Goal: Transaction & Acquisition: Purchase product/service

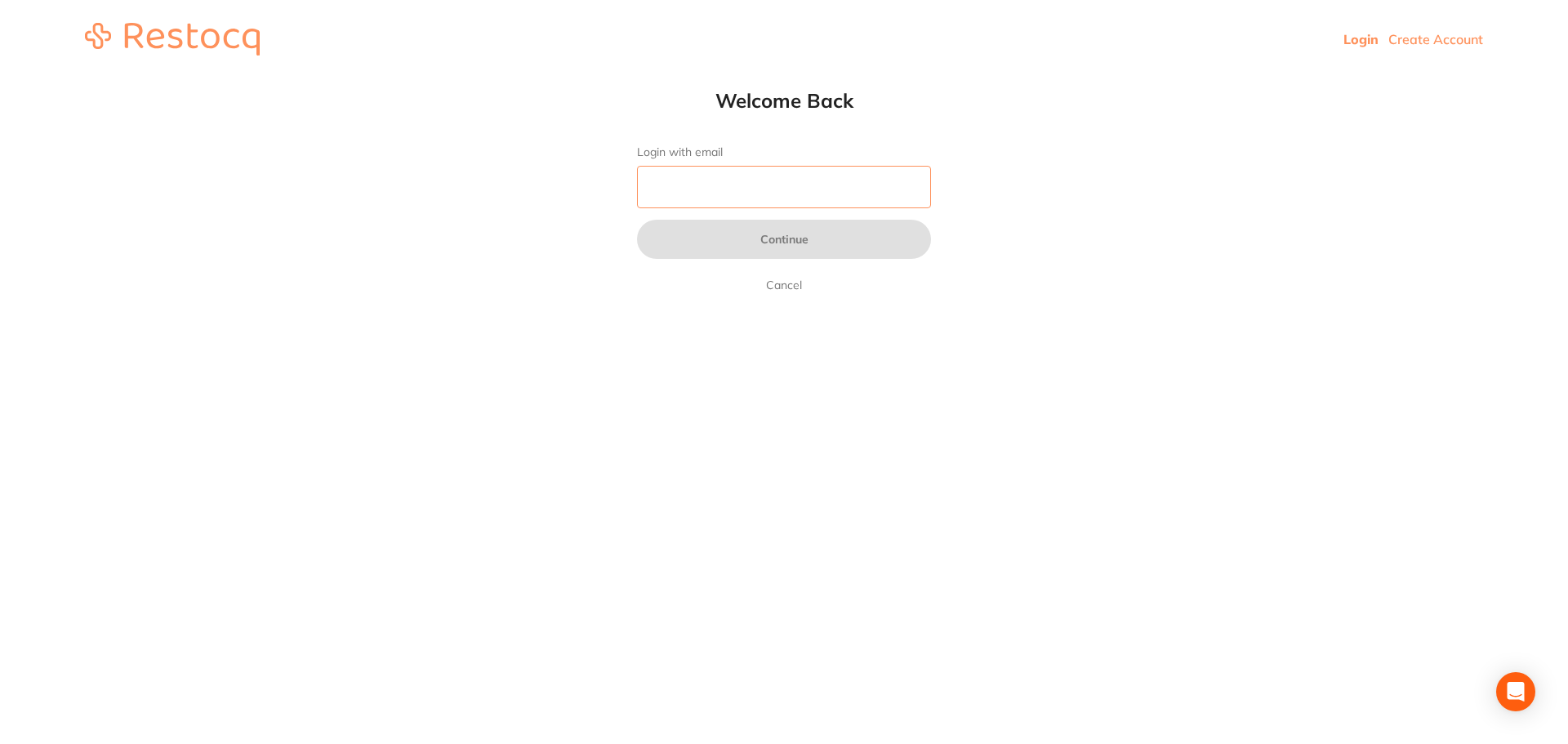
type input "[EMAIL_ADDRESS][DOMAIN_NAME]"
click at [771, 181] on input "[EMAIL_ADDRESS][DOMAIN_NAME]" at bounding box center [784, 187] width 294 height 42
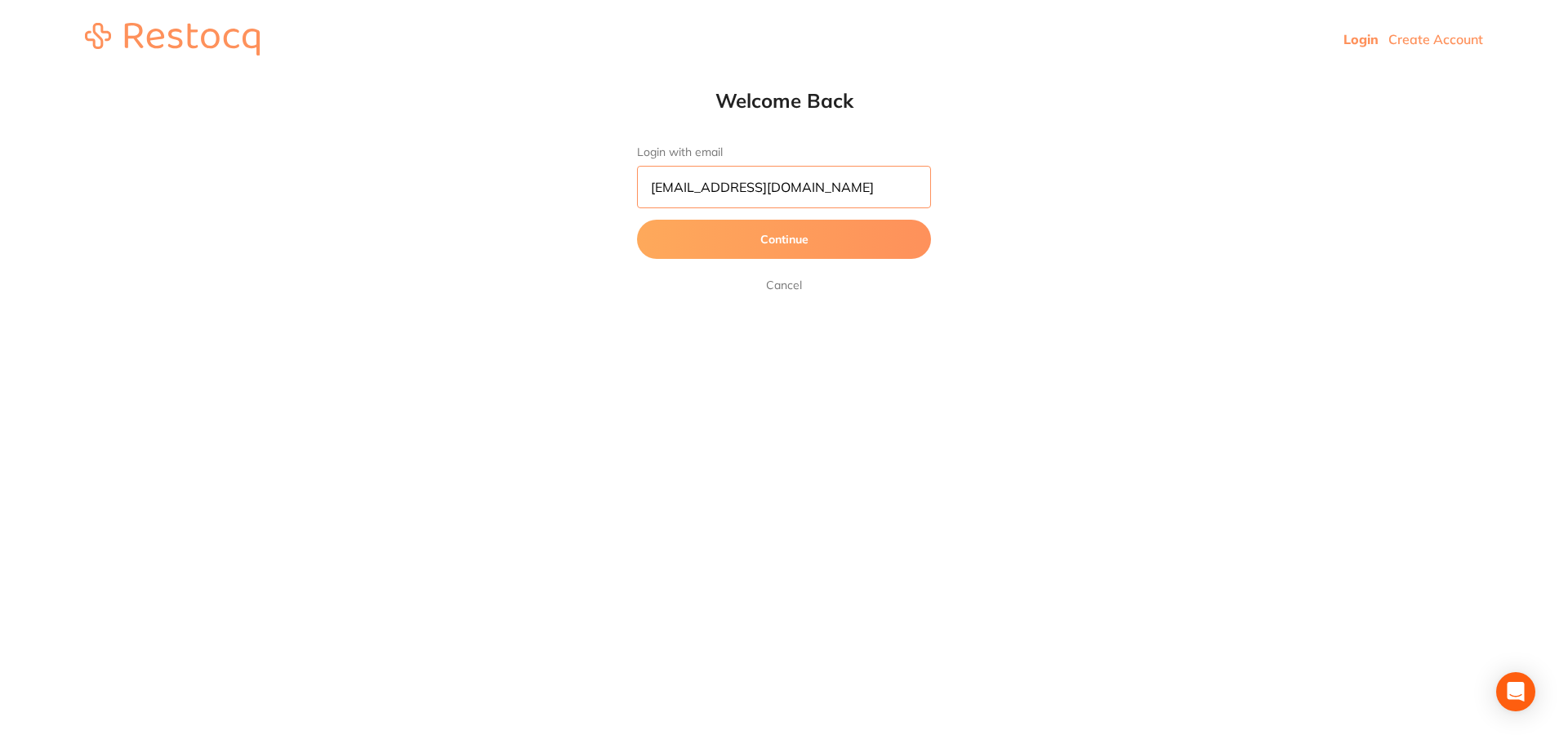
click at [771, 181] on input "[EMAIL_ADDRESS][DOMAIN_NAME]" at bounding box center [784, 187] width 294 height 42
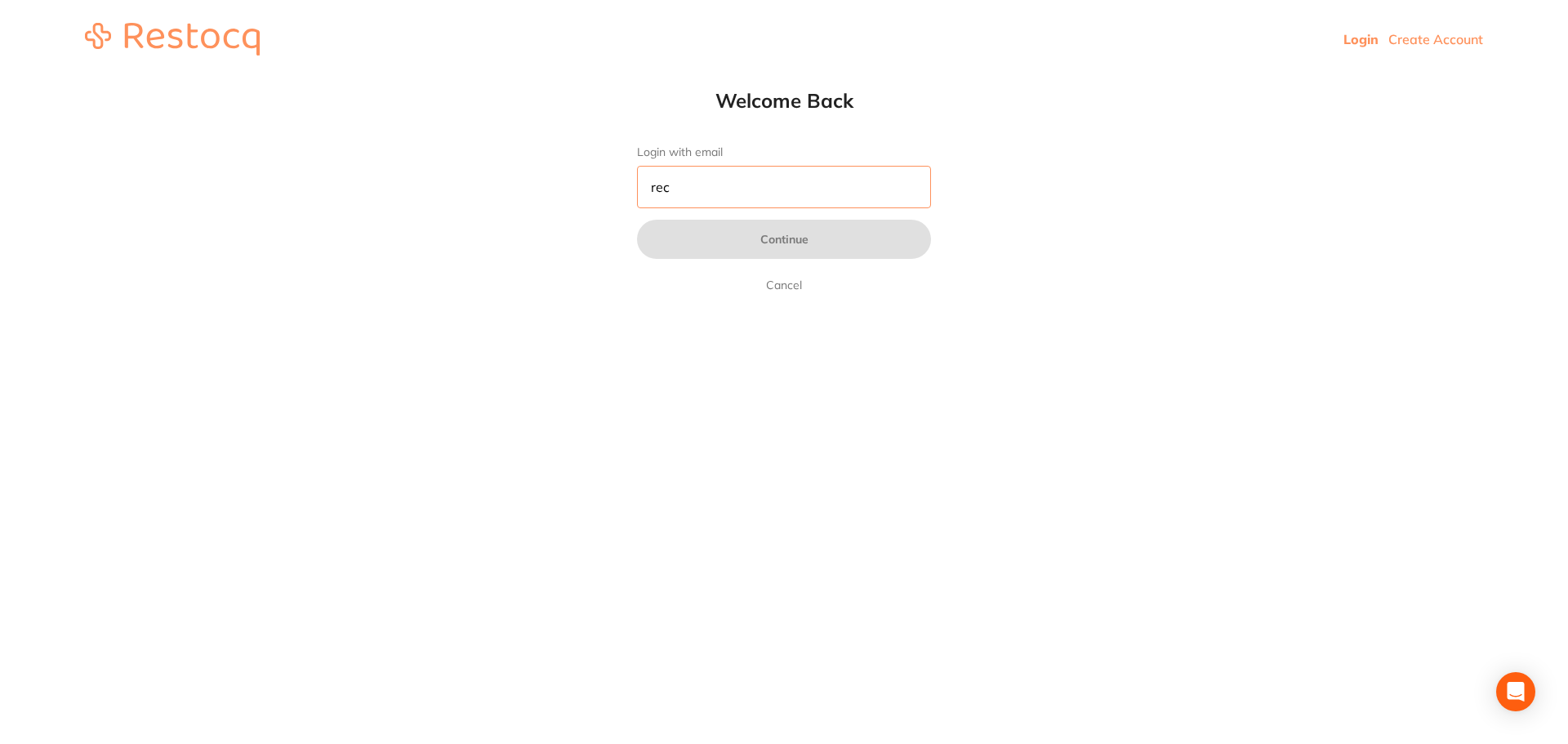
type input "[EMAIL_ADDRESS][DOMAIN_NAME]"
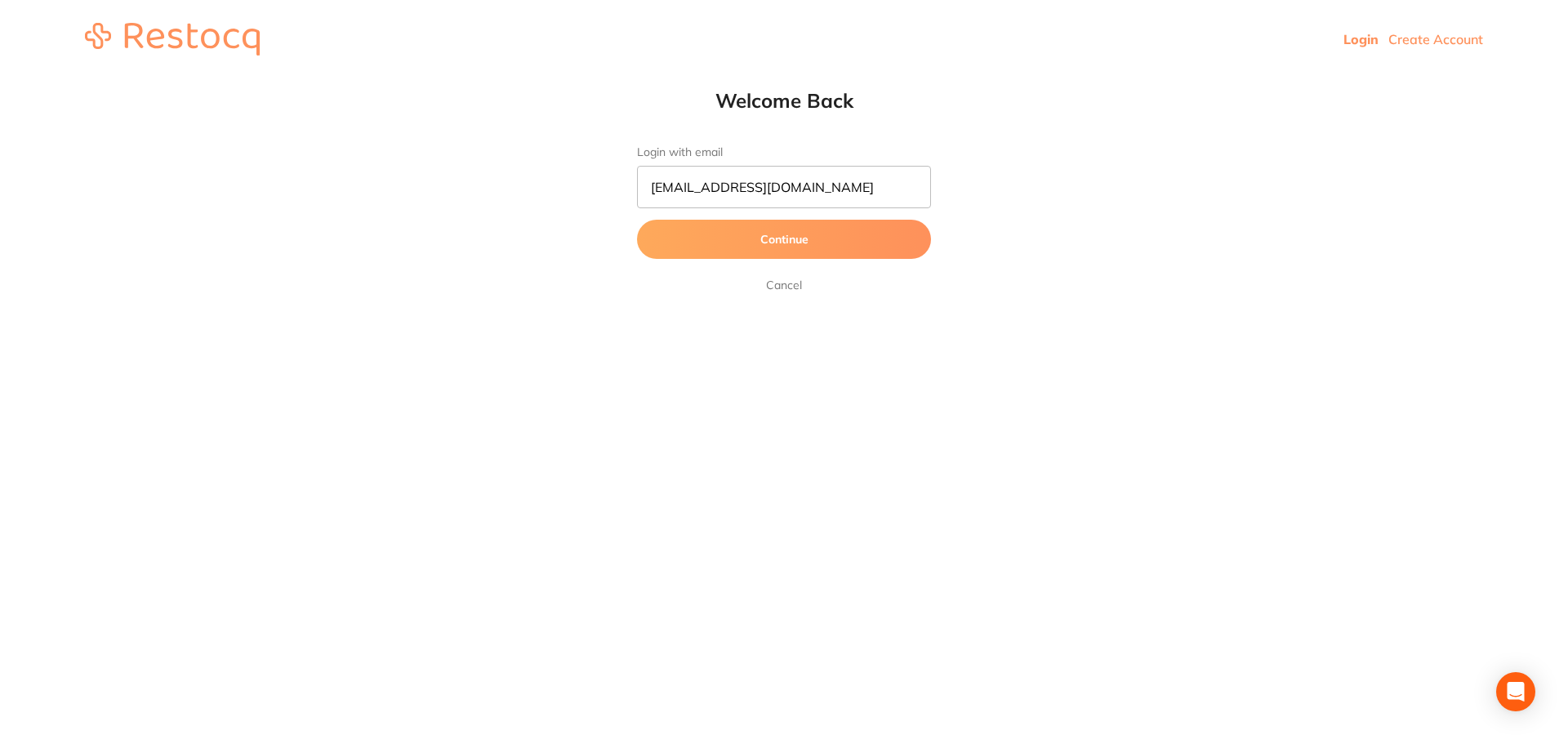
click at [820, 239] on button "Continue" at bounding box center [784, 239] width 294 height 39
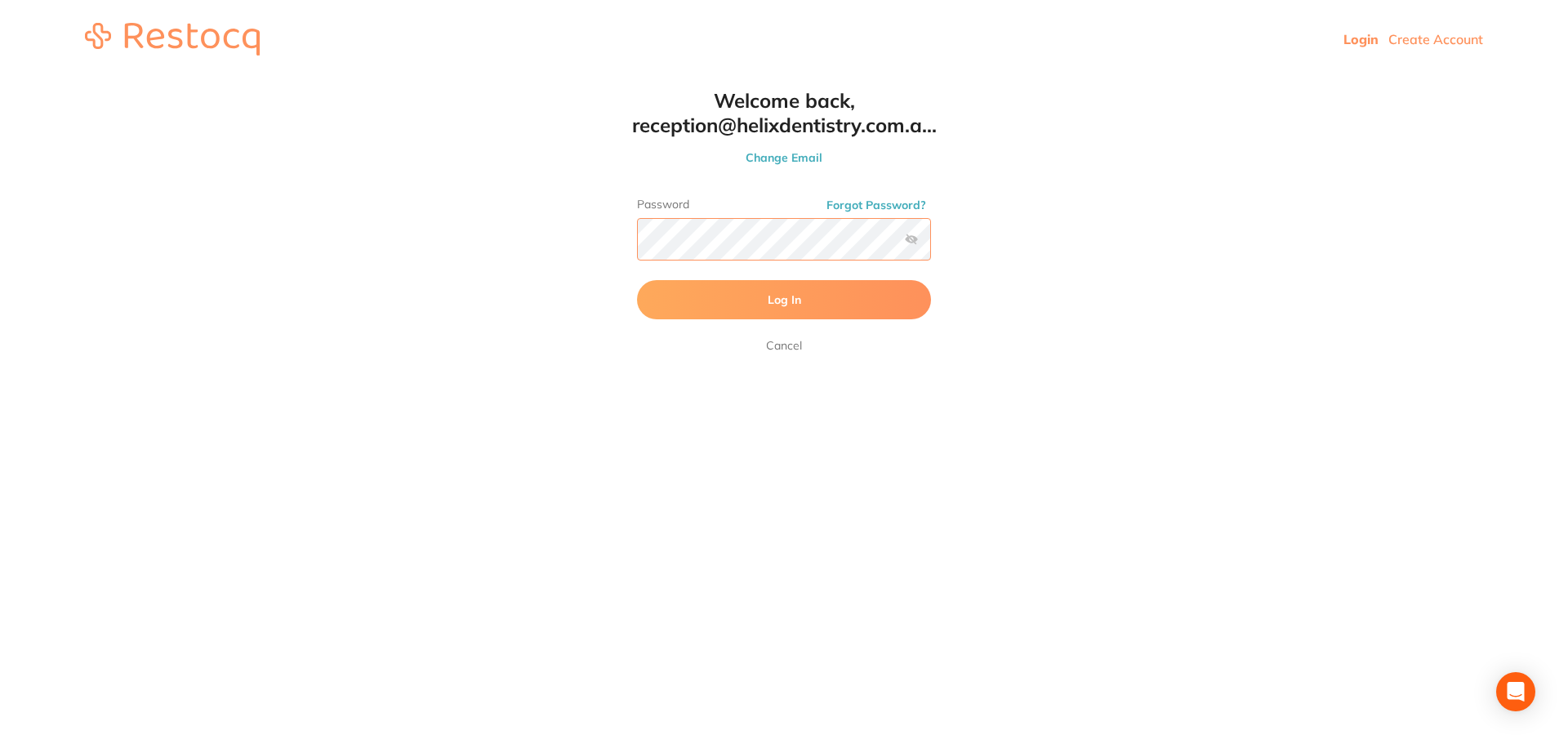
click at [637, 280] on button "Log In" at bounding box center [784, 299] width 294 height 39
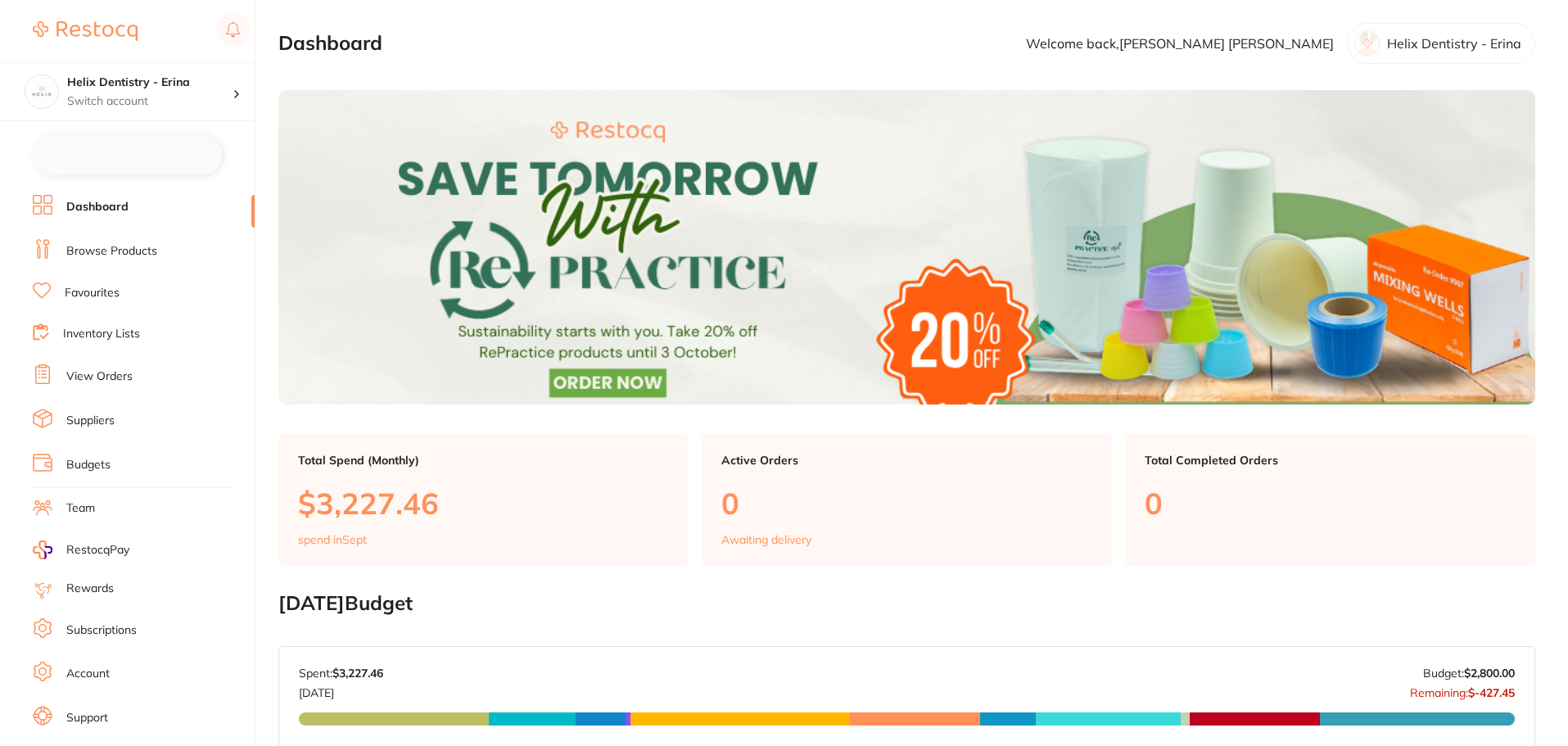
checkbox input "false"
click at [87, 373] on link "View Orders" at bounding box center [99, 375] width 66 height 17
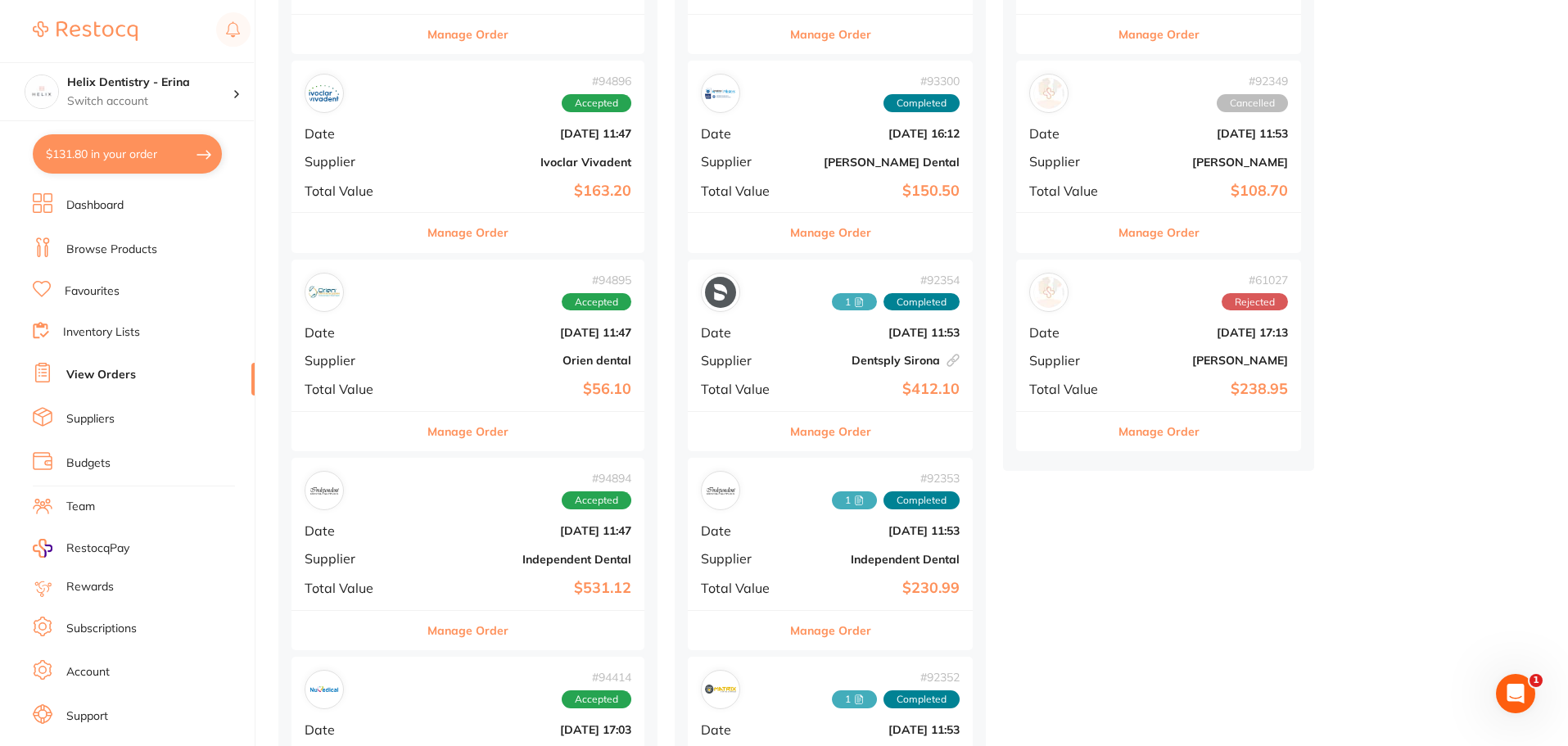
scroll to position [409, 0]
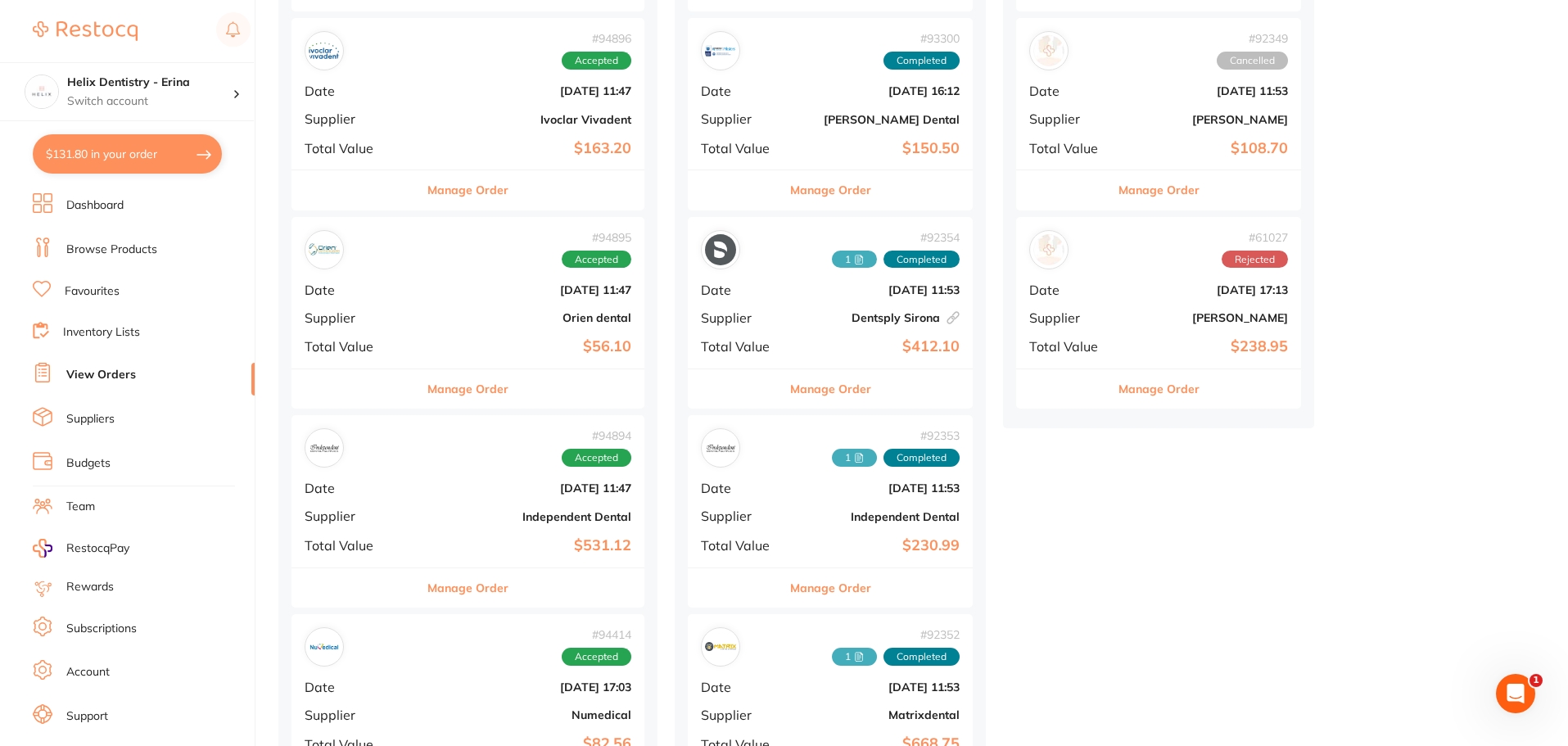
click at [469, 525] on div "# 94894 Accepted Date Sept 29 2025, 11:47 Supplier Independent Dental Total Val…" at bounding box center [468, 490] width 353 height 152
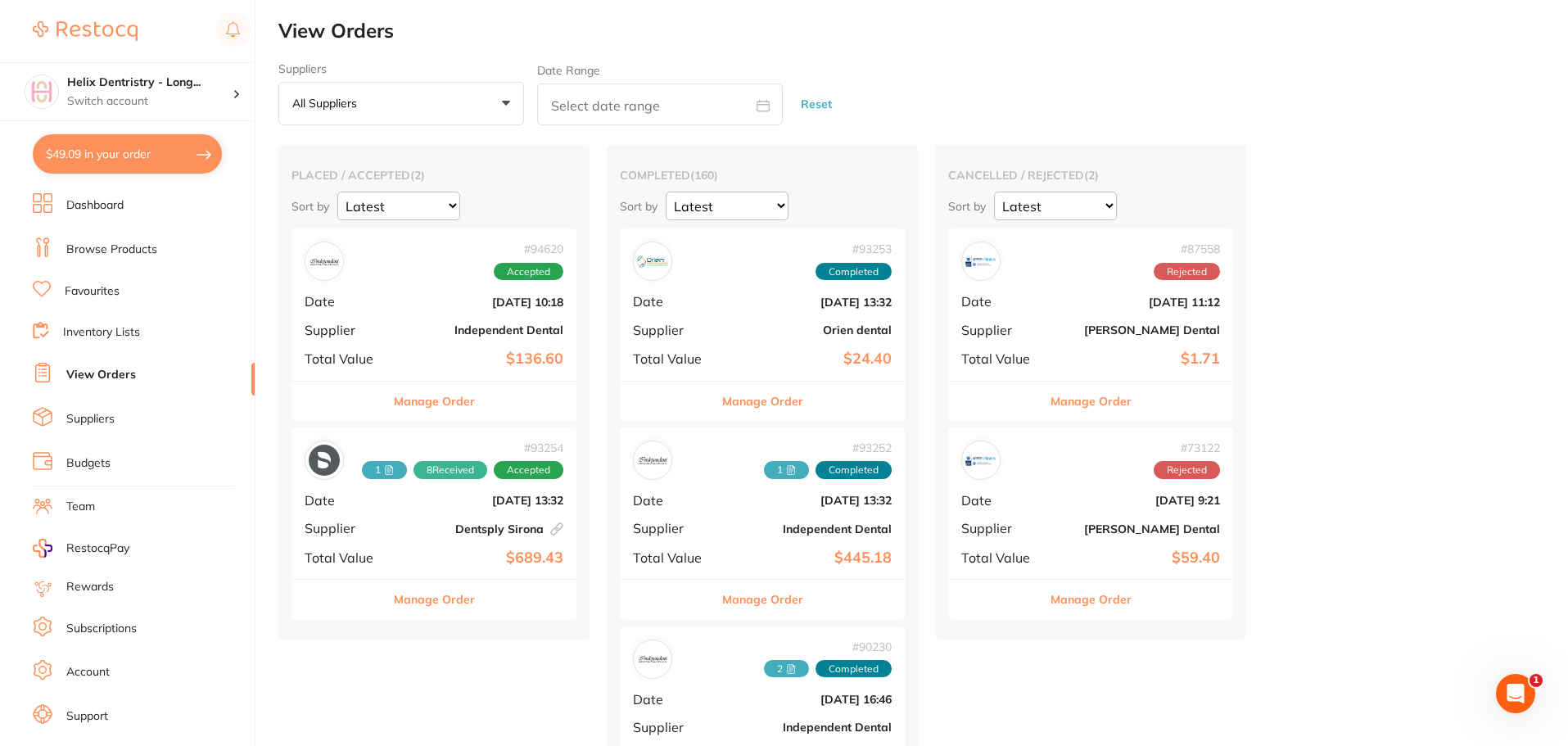
click at [421, 330] on b "Independent Dental" at bounding box center [482, 330] width 164 height 13
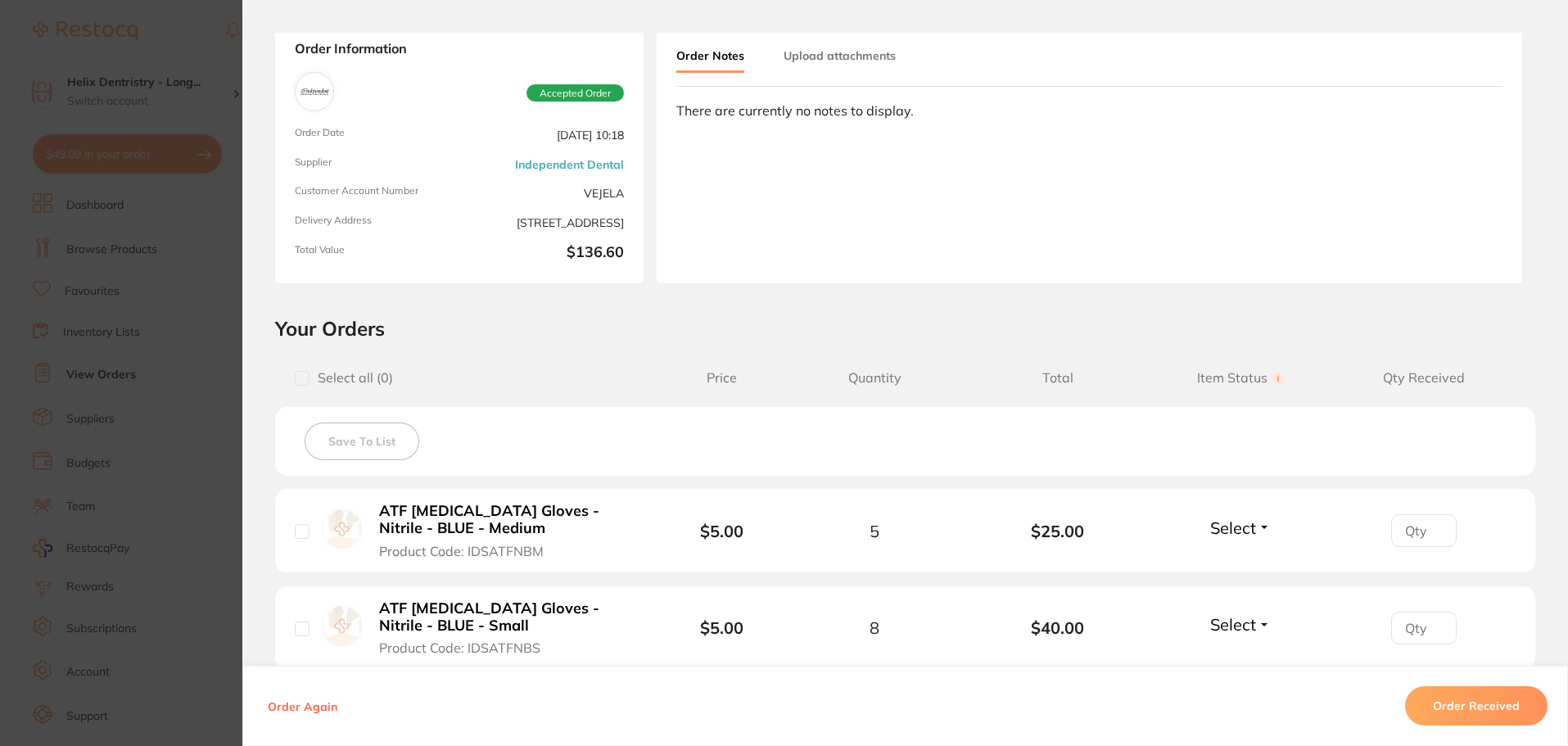
scroll to position [246, 0]
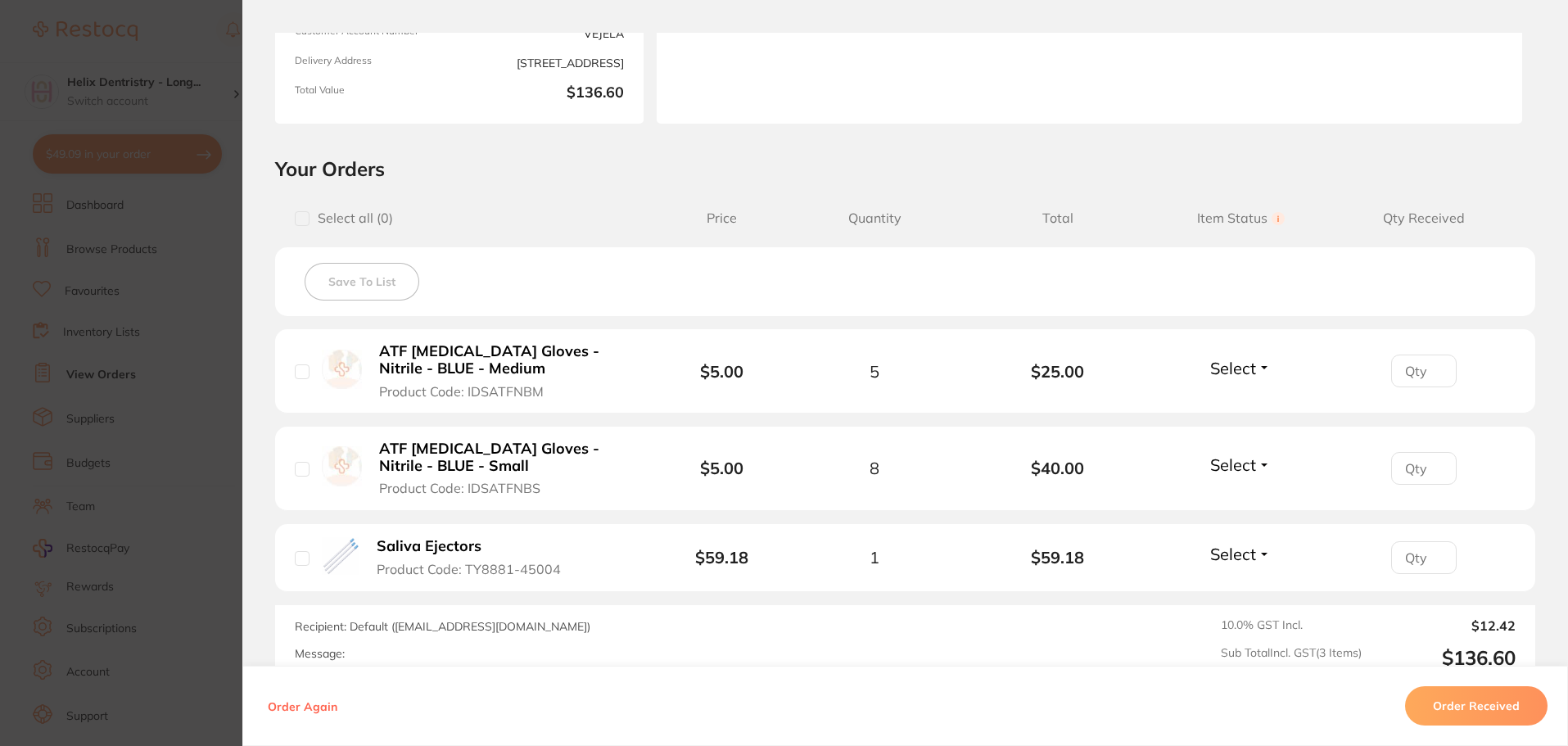
click at [1238, 546] on span "Select" at bounding box center [1233, 554] width 46 height 21
click at [1223, 618] on span "Back Order" at bounding box center [1241, 614] width 50 height 12
click at [1232, 460] on span "Select" at bounding box center [1233, 464] width 46 height 21
click at [1229, 491] on button "Received" at bounding box center [1240, 500] width 41 height 26
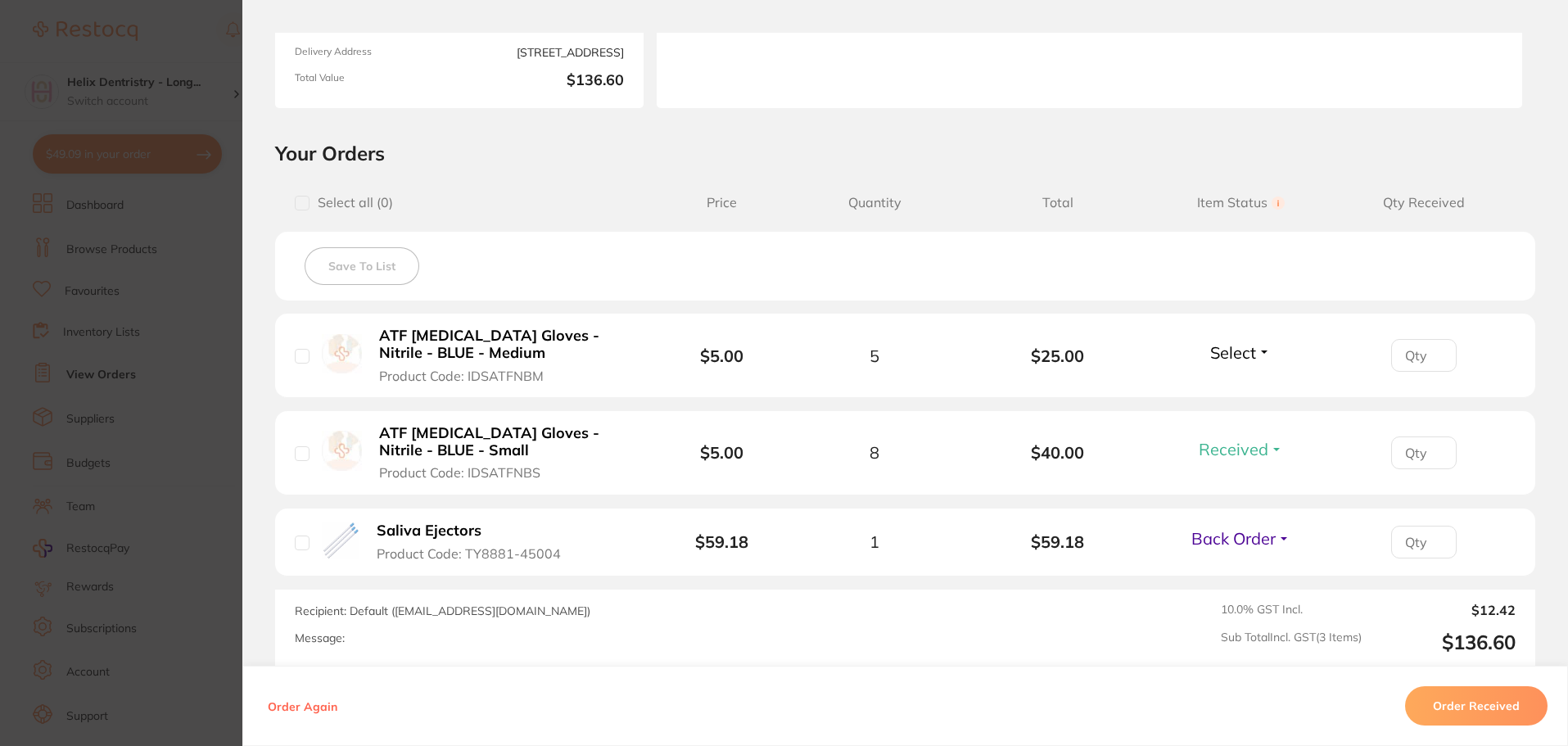
click at [1237, 347] on span "Select" at bounding box center [1233, 352] width 46 height 21
click at [1234, 376] on button "Received" at bounding box center [1240, 388] width 41 height 26
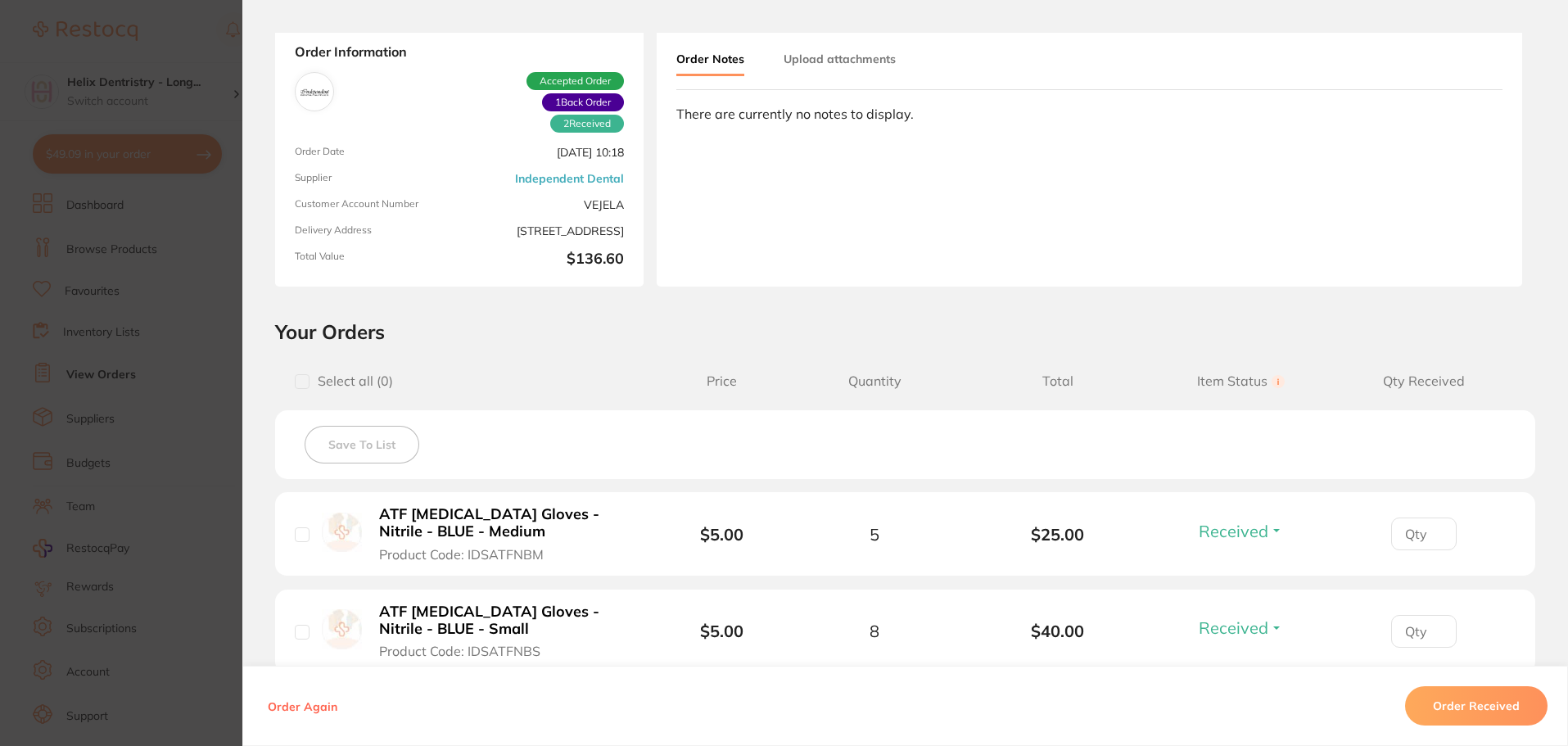
scroll to position [0, 0]
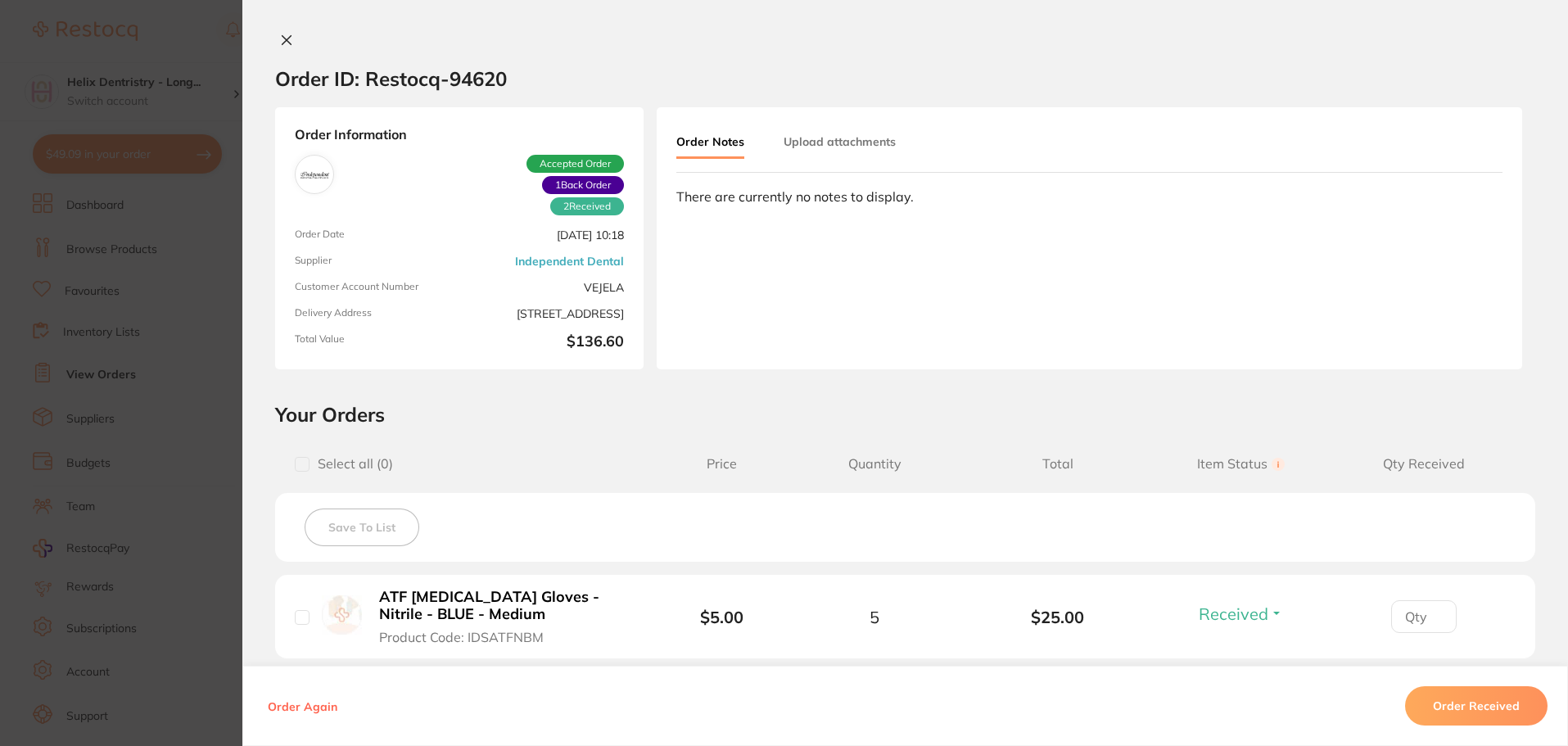
click at [180, 406] on section "Order ID: Restocq- 94620 Order Information 2 Received 1 Back Order Accepted Ord…" at bounding box center [784, 373] width 1568 height 746
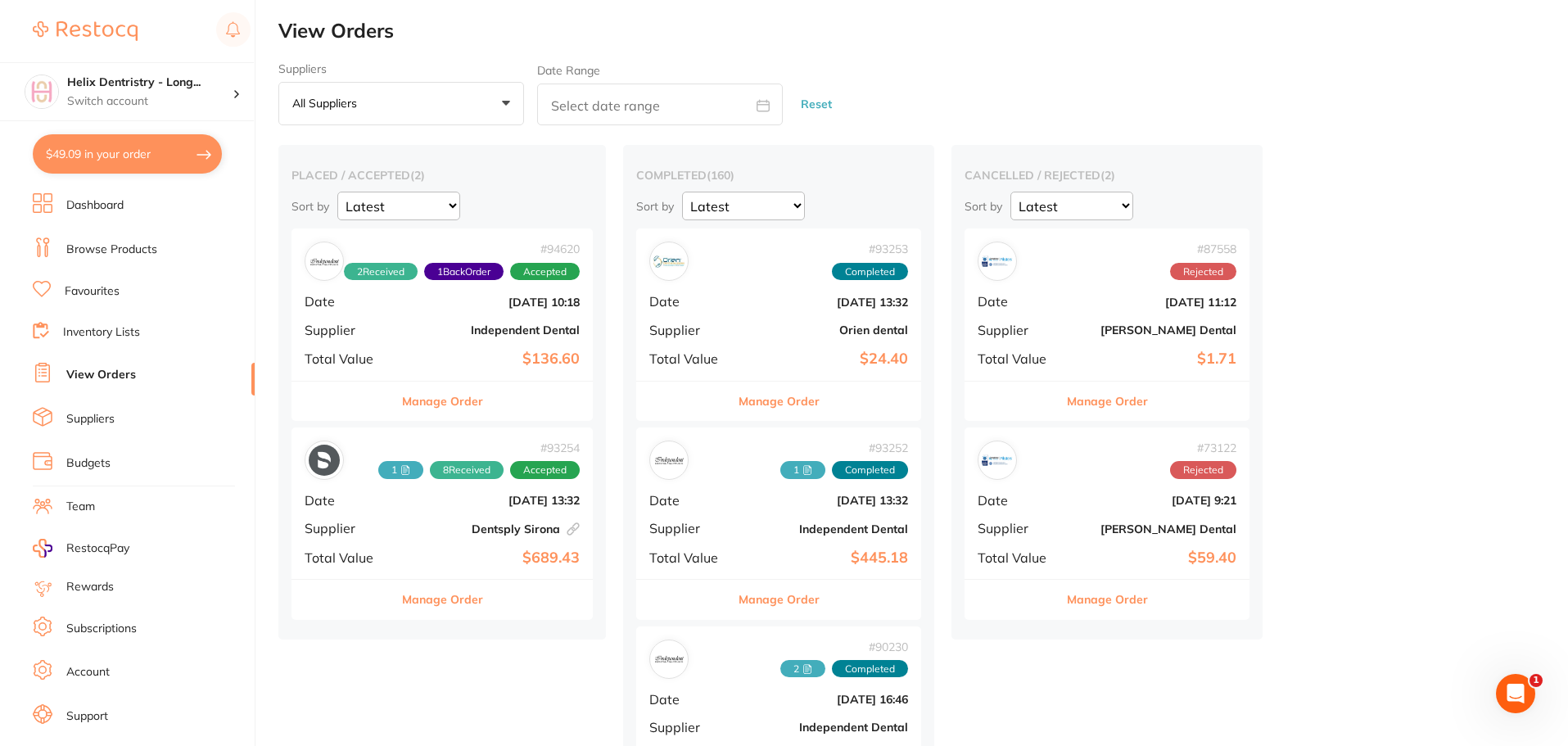
click at [498, 325] on b "Independent Dental" at bounding box center [493, 330] width 175 height 13
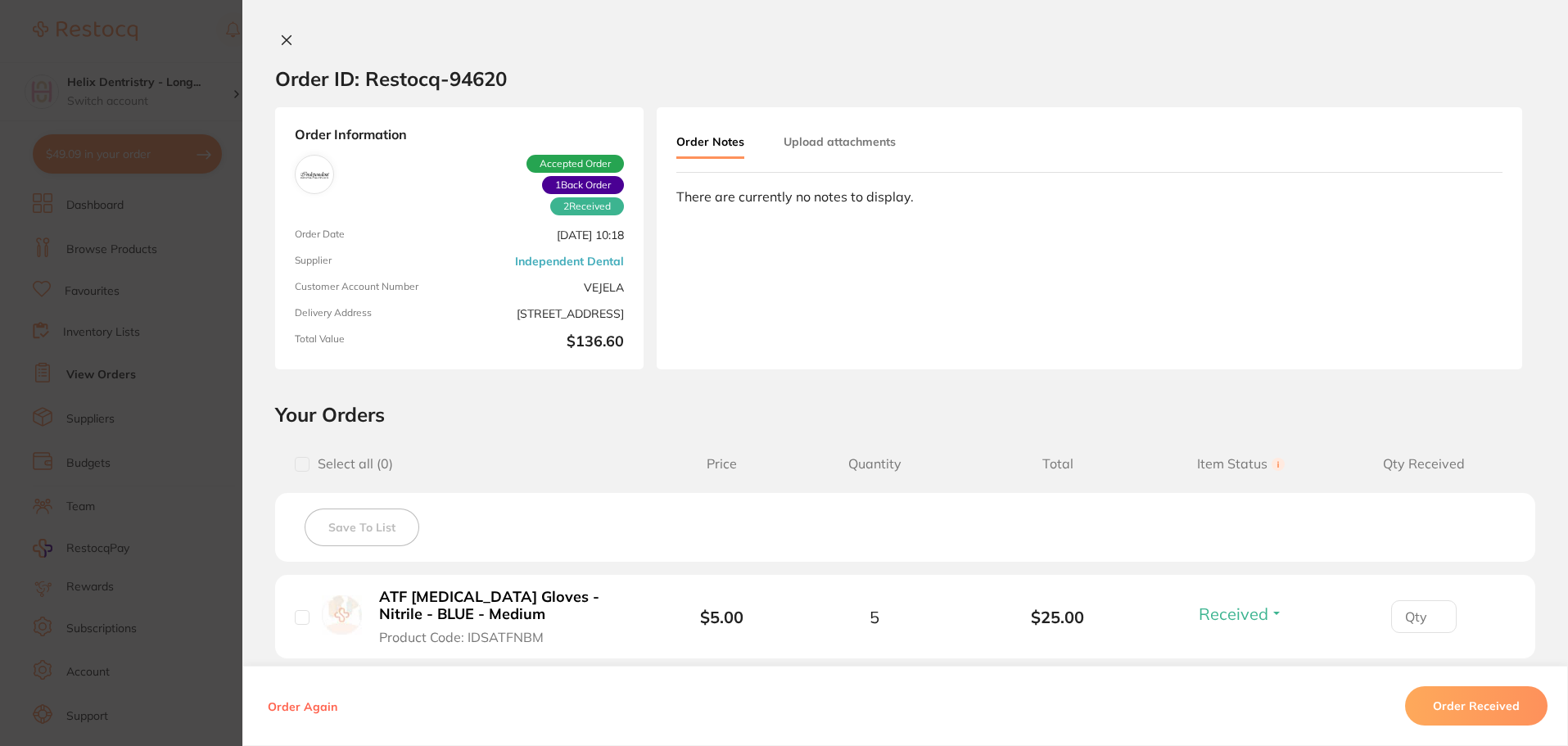
click at [840, 136] on button "Upload attachments" at bounding box center [839, 142] width 112 height 30
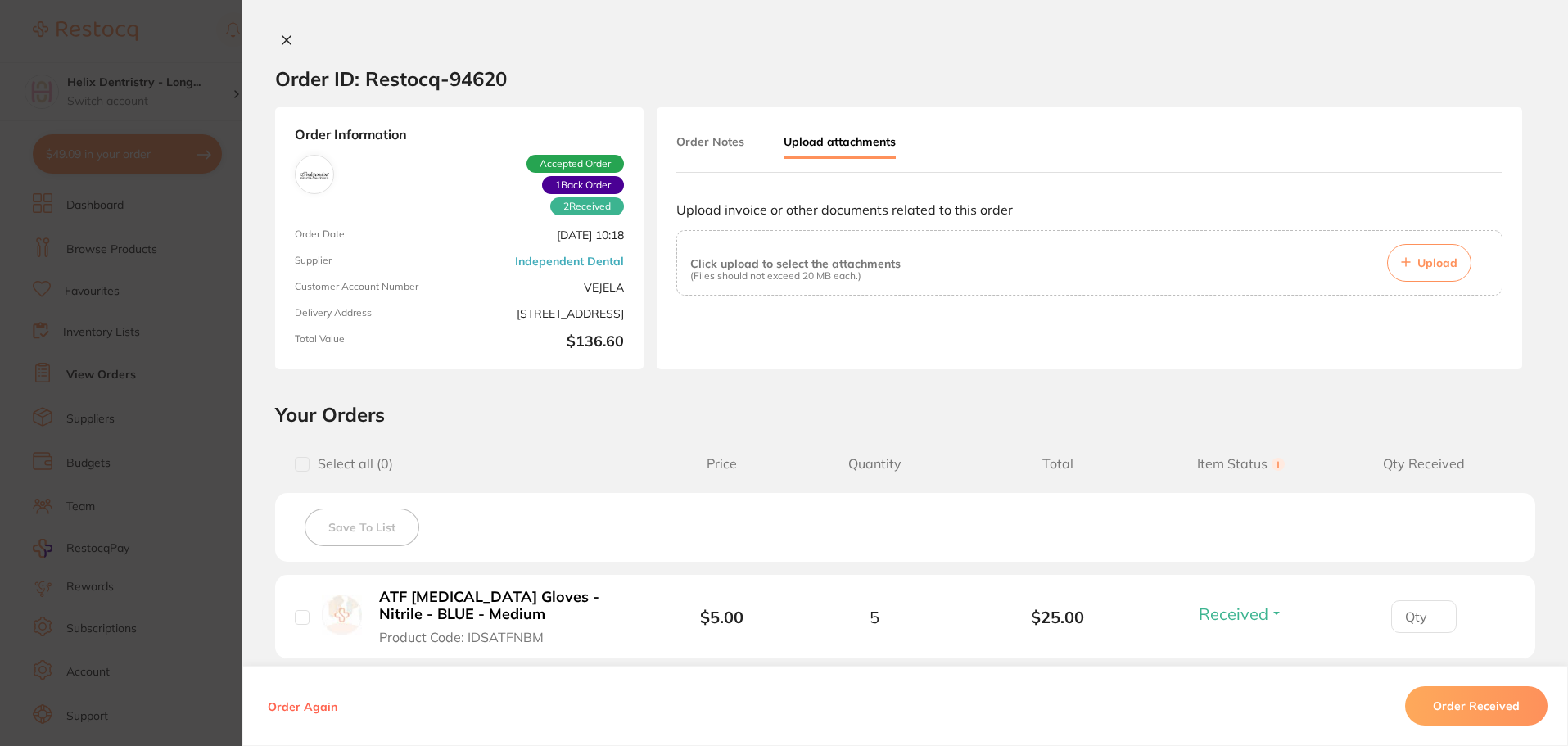
click at [1397, 254] on button "Upload" at bounding box center [1429, 262] width 84 height 37
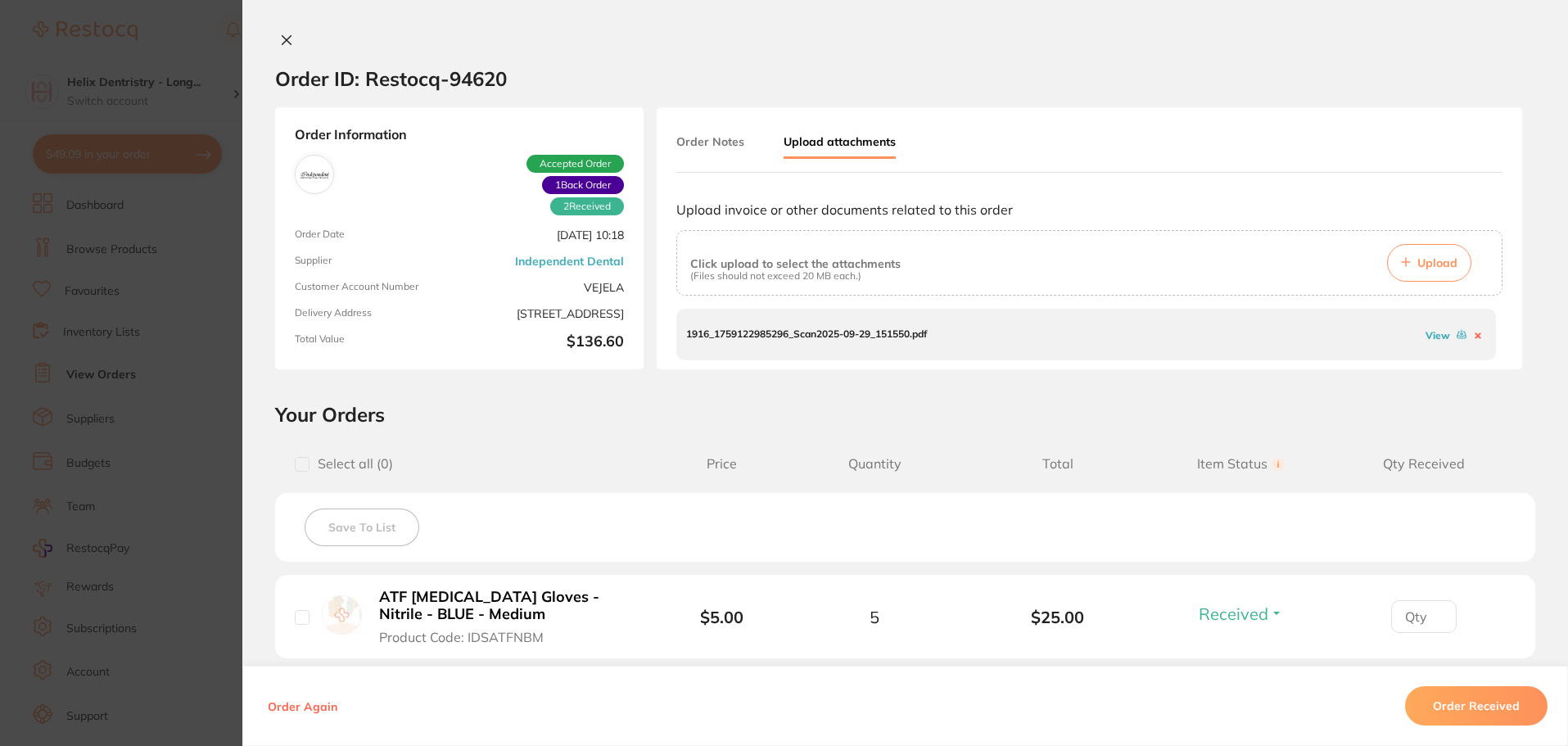
click at [1427, 337] on link "View" at bounding box center [1438, 335] width 25 height 12
click at [132, 390] on section "Order ID: Restocq- 94620 Order Information 2 Received 1 Back Order Accepted Ord…" at bounding box center [784, 373] width 1568 height 746
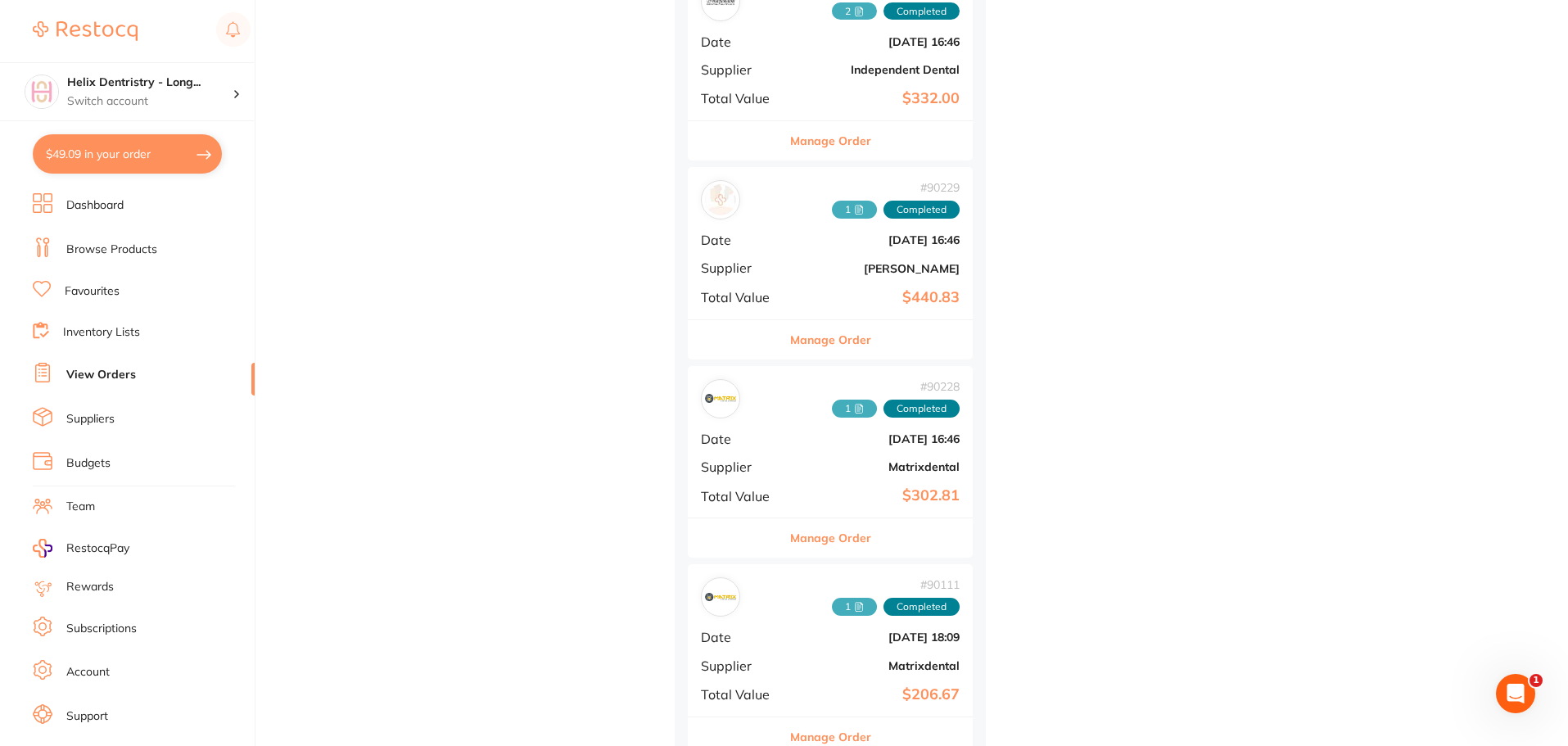
scroll to position [655, 0]
click at [815, 635] on b "[DATE] 18:09" at bounding box center [878, 639] width 164 height 13
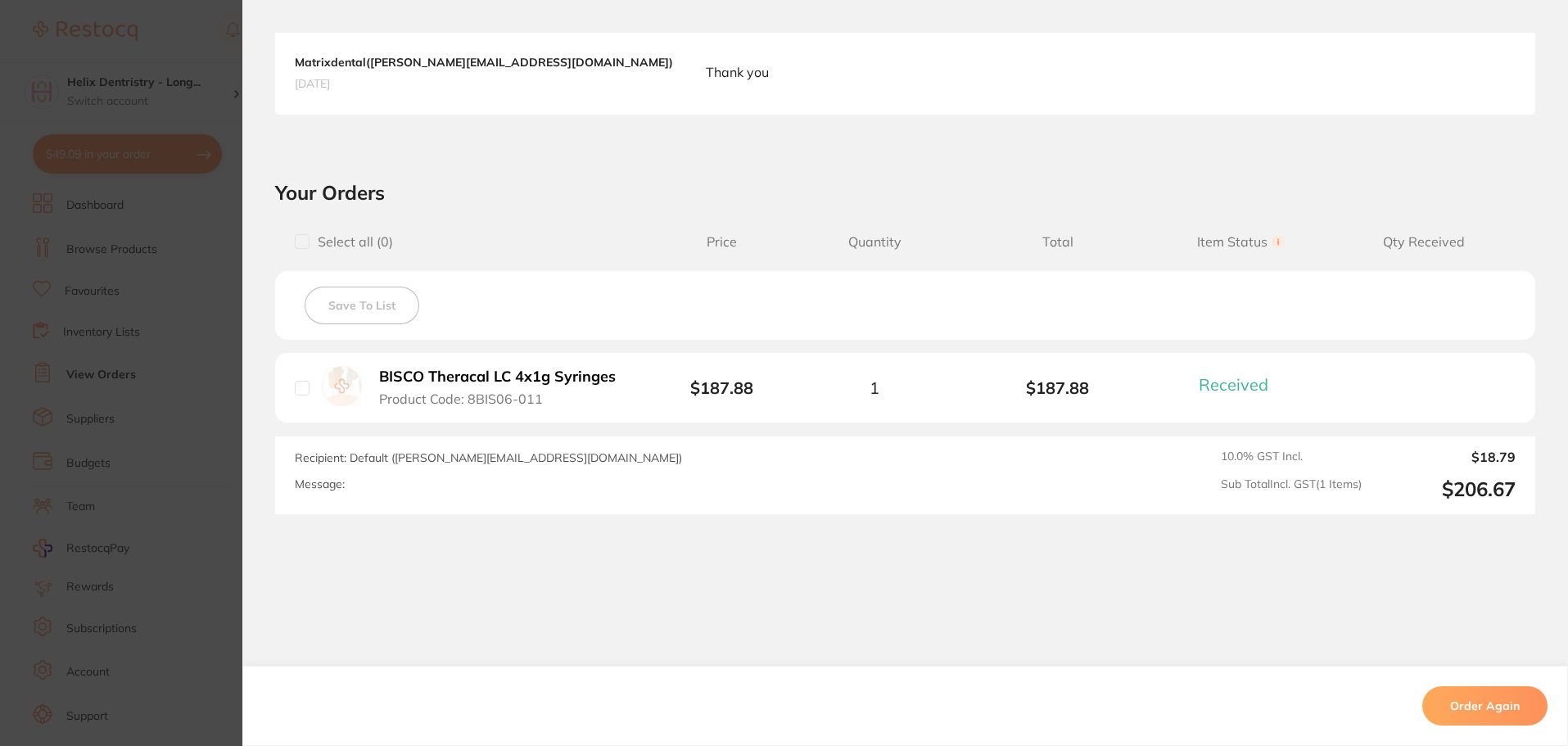
scroll to position [439, 0]
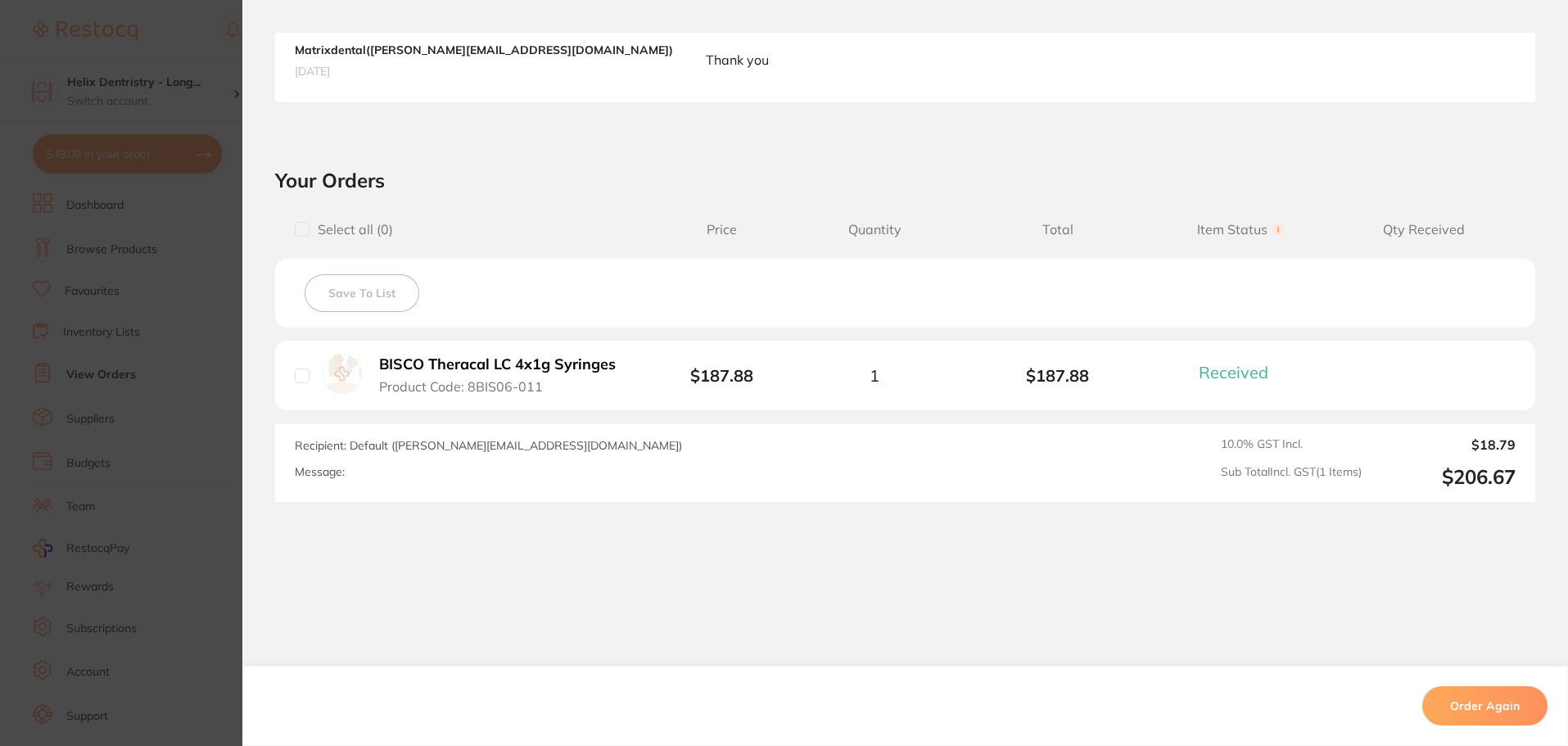
click at [78, 423] on section "Order ID: Restocq- 90111 Order Information 1 Received Completed Order Order Dat…" at bounding box center [784, 373] width 1568 height 746
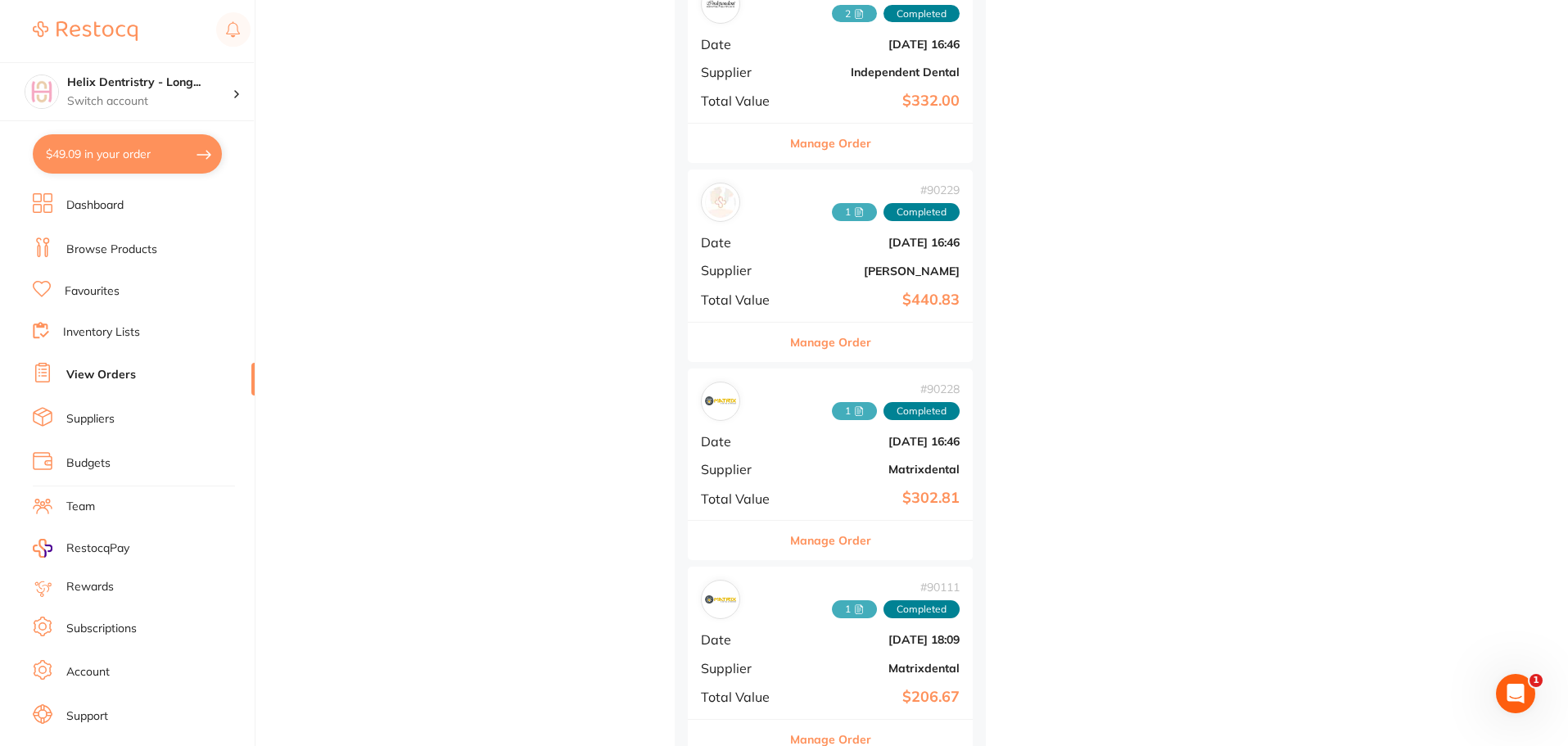
click at [782, 273] on span "Supplier" at bounding box center [741, 270] width 82 height 15
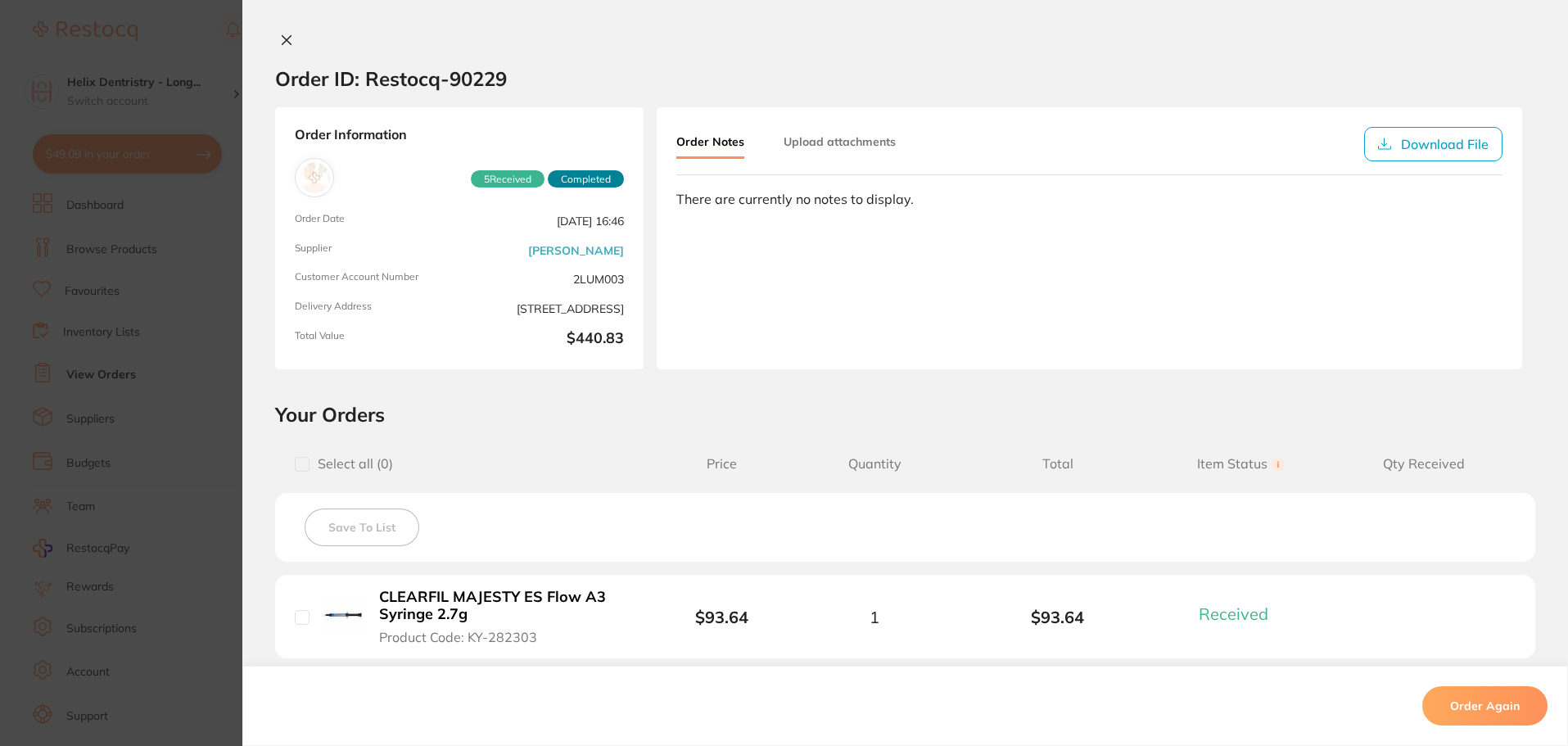
click at [86, 335] on section "Order ID: Restocq- 90229 Order Information 5 Received Completed Order Date [DAT…" at bounding box center [784, 373] width 1568 height 746
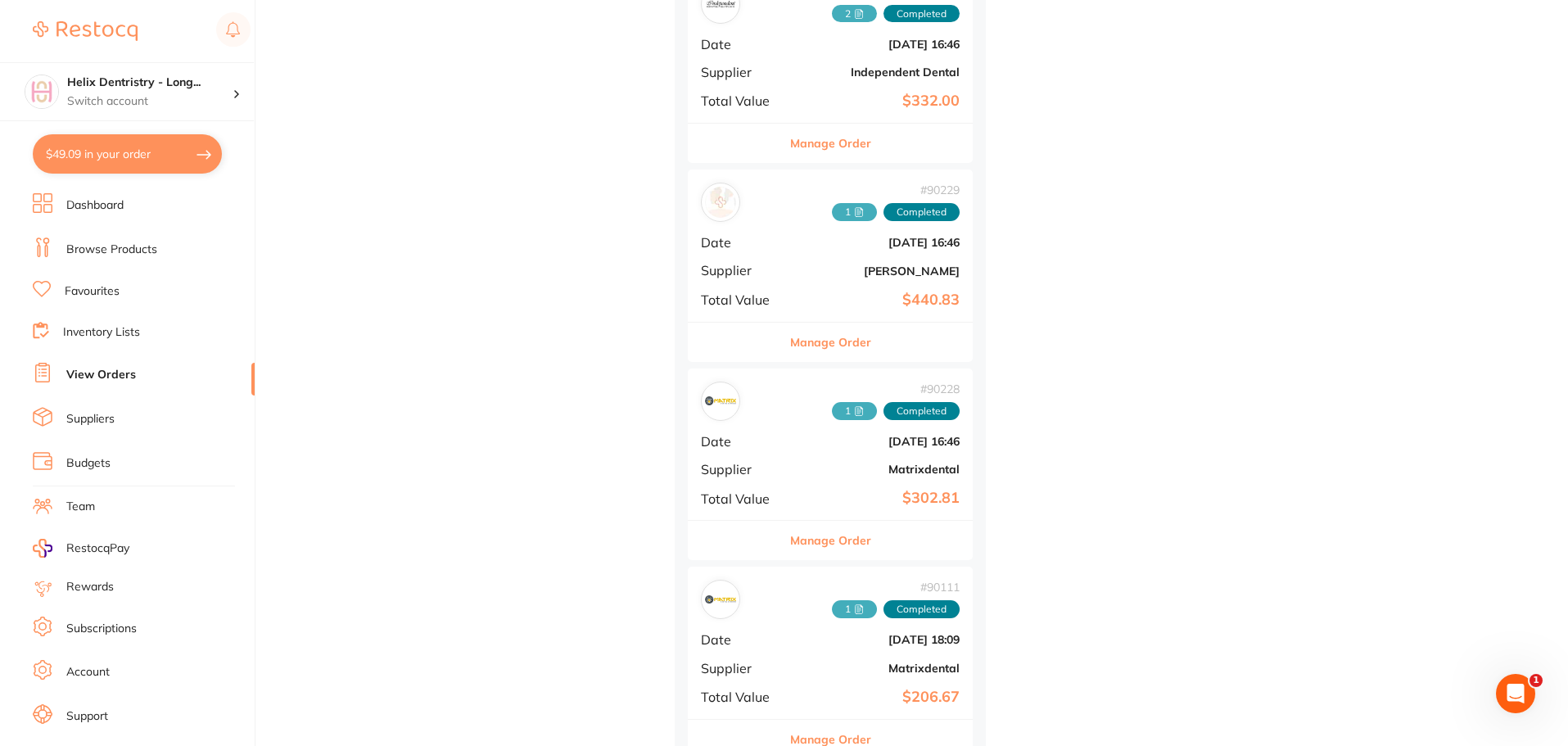
click at [806, 451] on div "# 90228 1 Completed Date [DATE] 16:46 Supplier Matrixdental Total Value $302.81" at bounding box center [830, 444] width 285 height 152
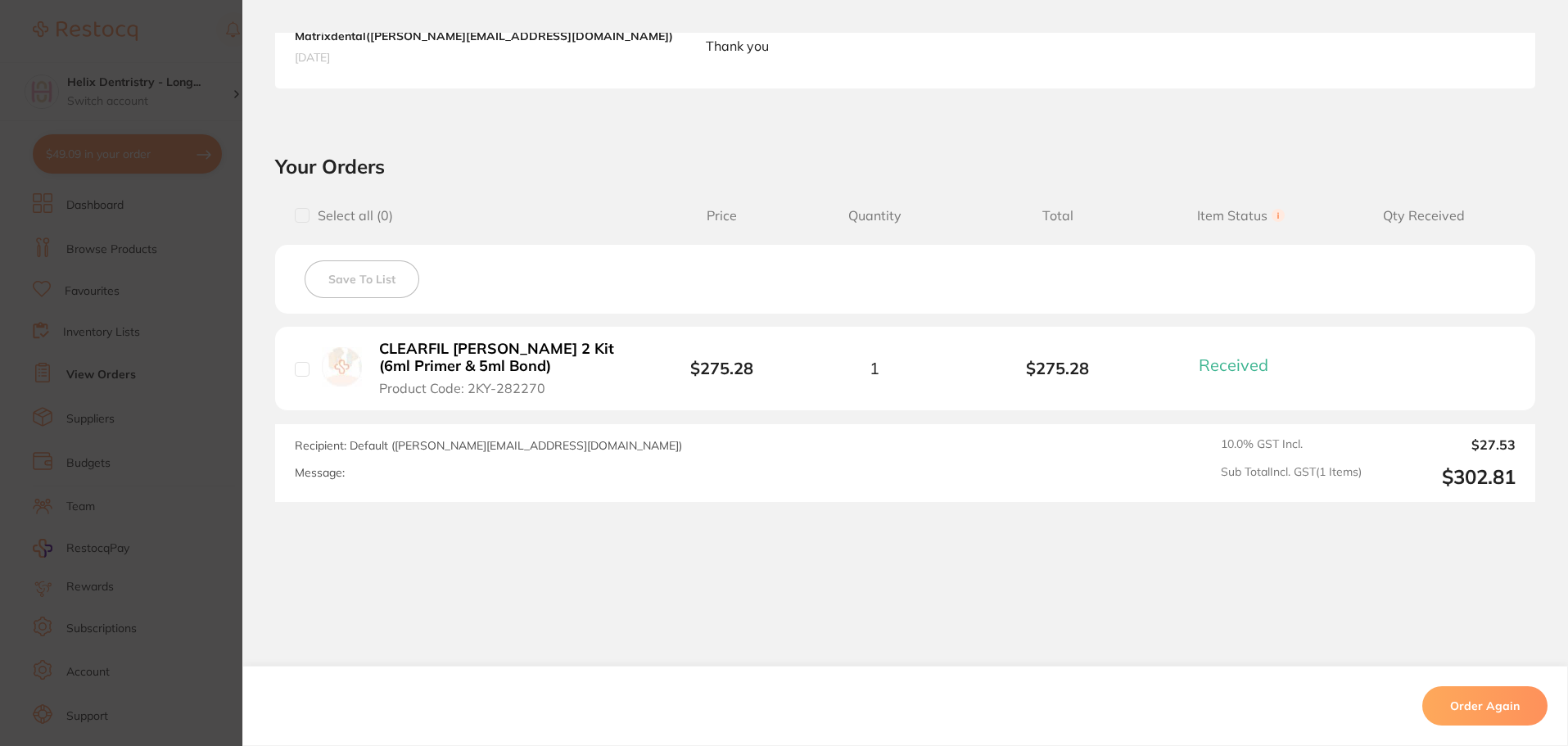
click at [204, 428] on section "Order ID: Restocq- 90228 Order Information 1 Received Completed Order Order Dat…" at bounding box center [784, 373] width 1568 height 746
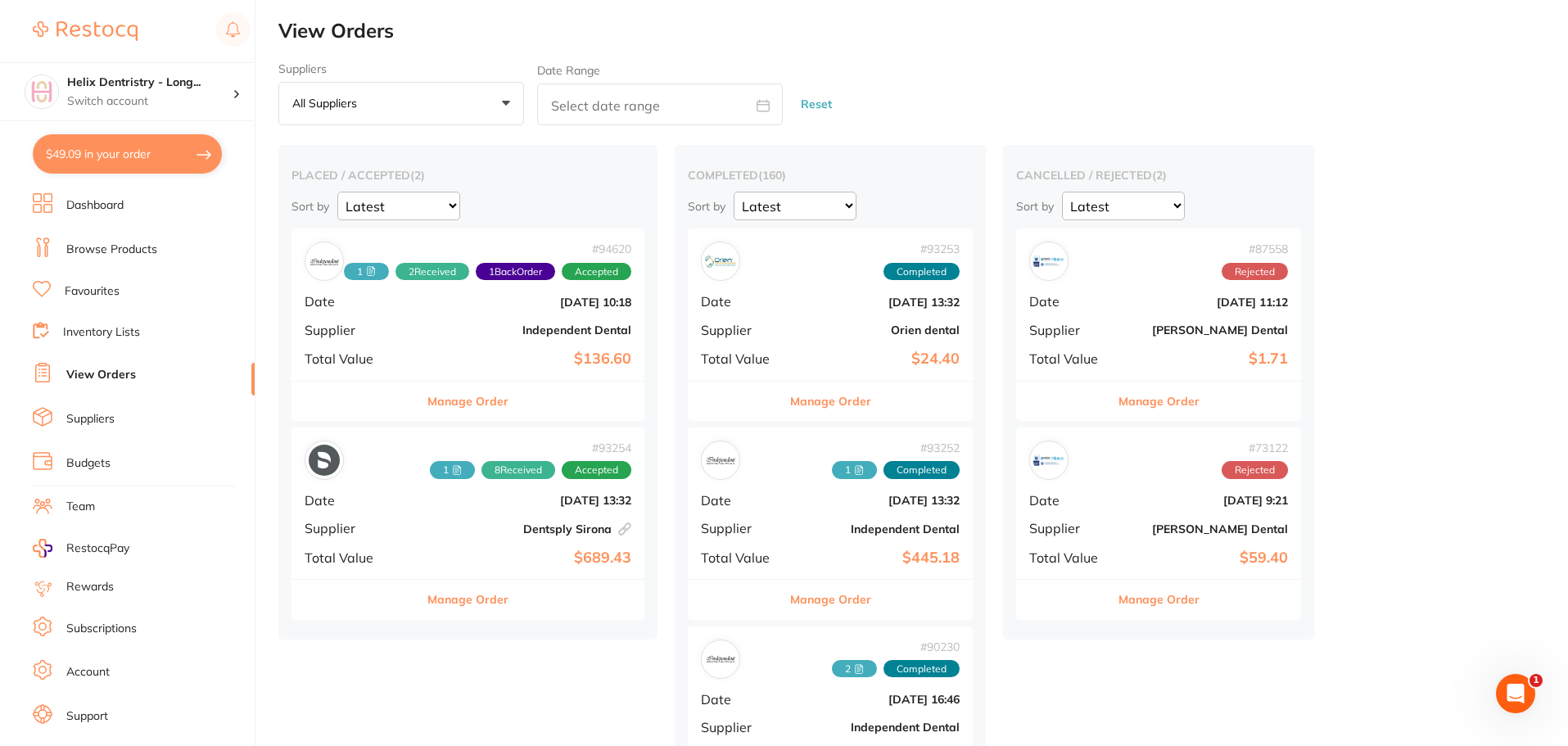
click at [123, 157] on button "$49.09 in your order" at bounding box center [127, 153] width 189 height 39
checkbox input "true"
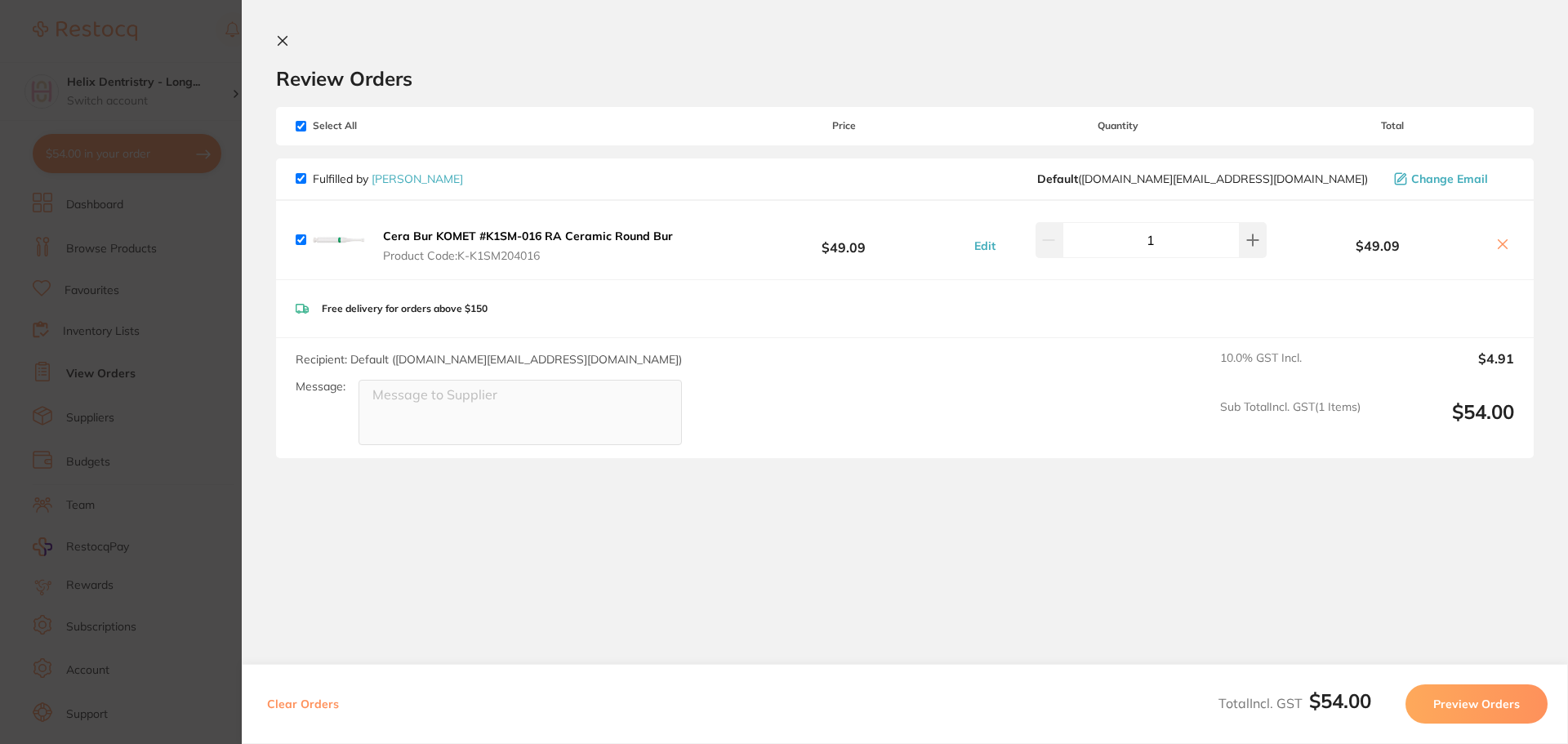
click at [287, 36] on icon at bounding box center [282, 41] width 13 height 13
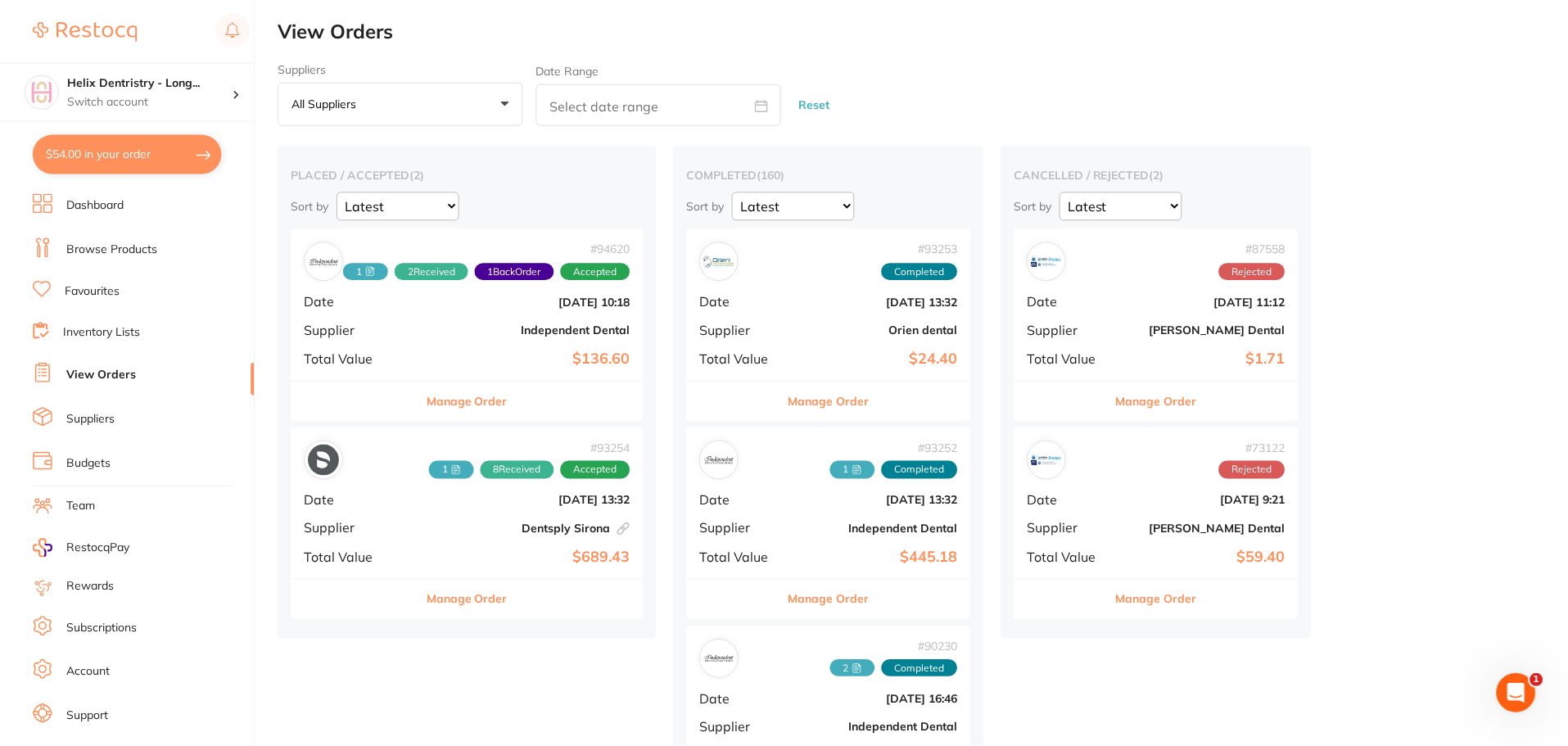
scroll to position [9, 0]
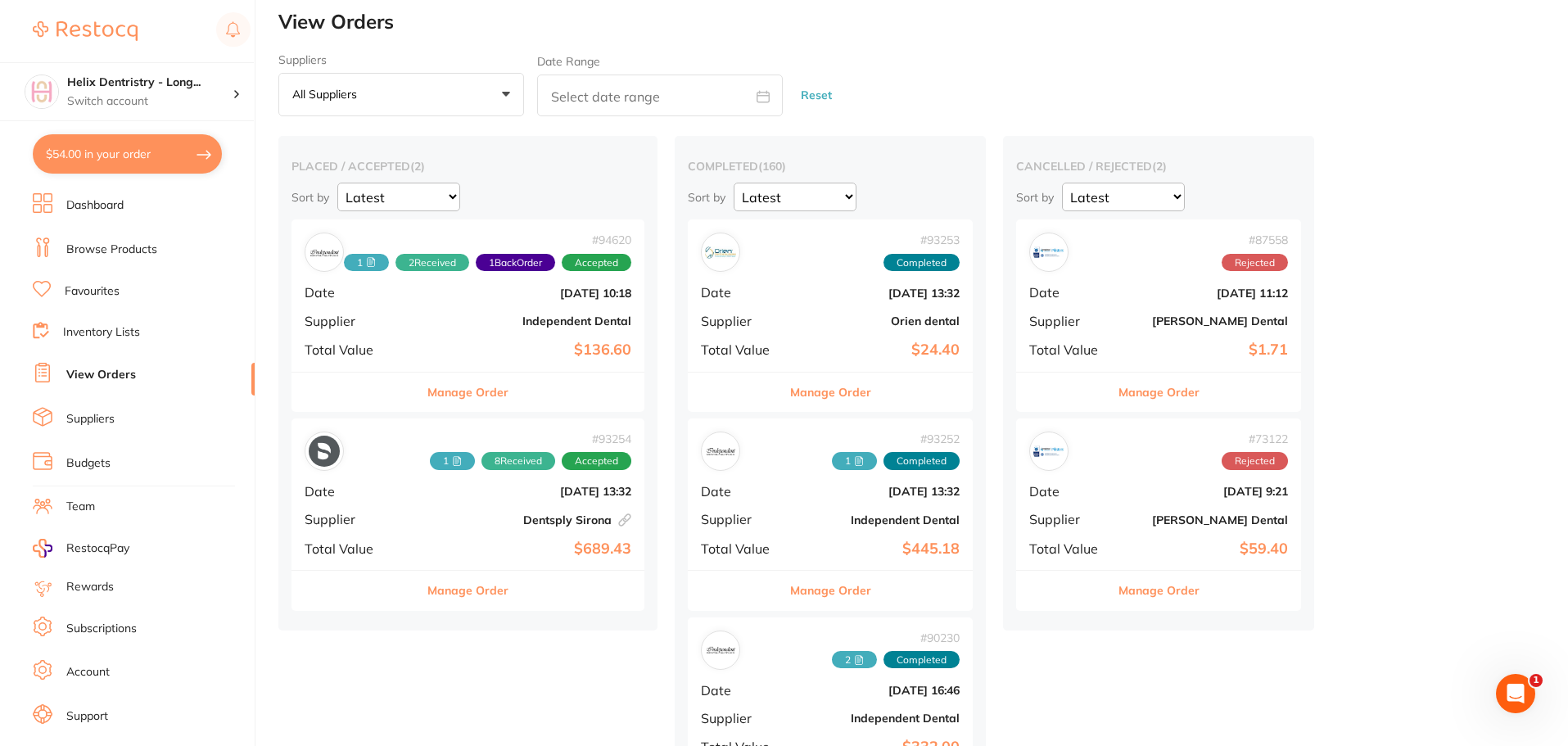
drag, startPoint x: 113, startPoint y: 250, endPoint x: 267, endPoint y: 152, distance: 182.5
click at [114, 248] on link "Browse Products" at bounding box center [112, 250] width 91 height 17
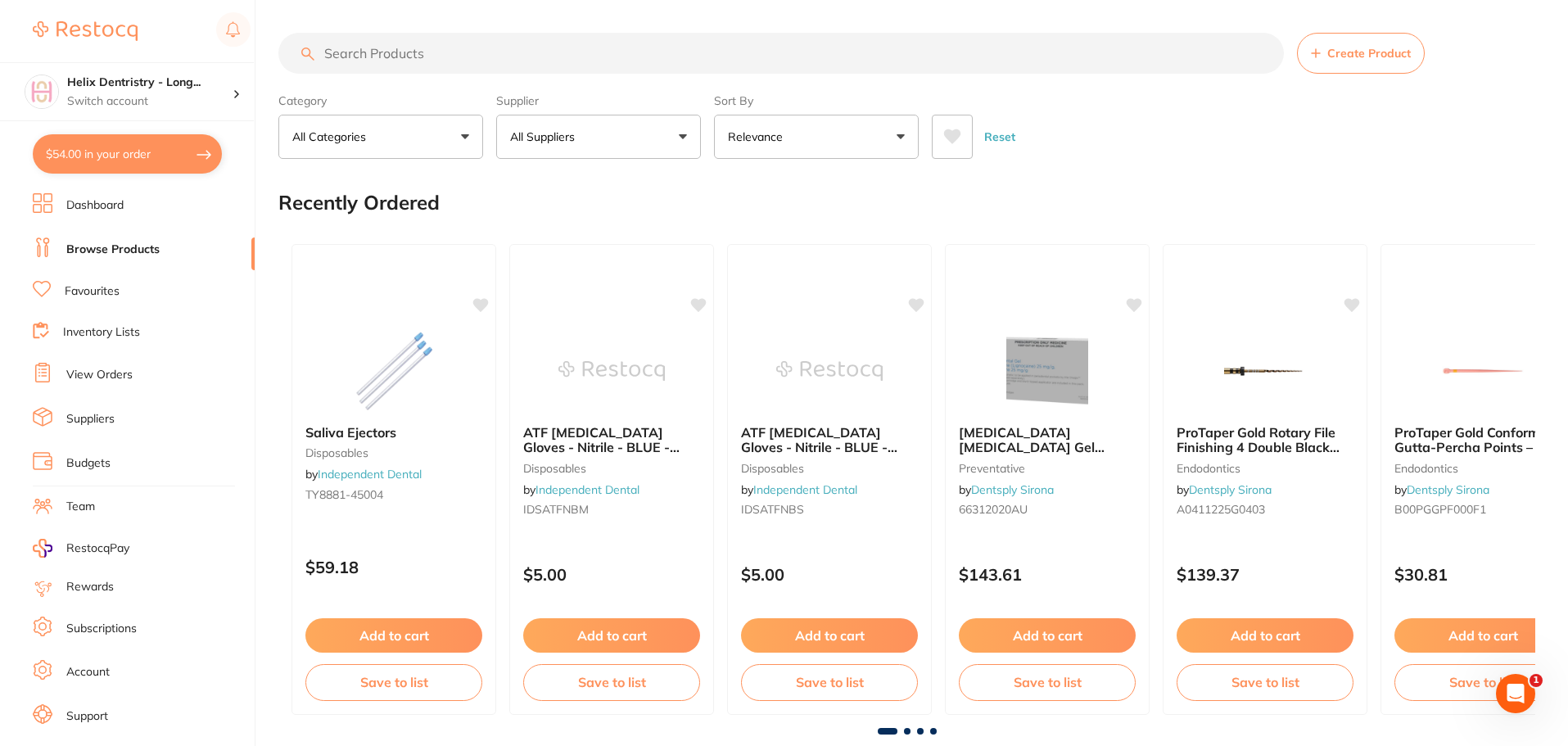
click at [518, 47] on input "search" at bounding box center [781, 53] width 1005 height 41
click at [524, 44] on input "search" at bounding box center [781, 53] width 1005 height 41
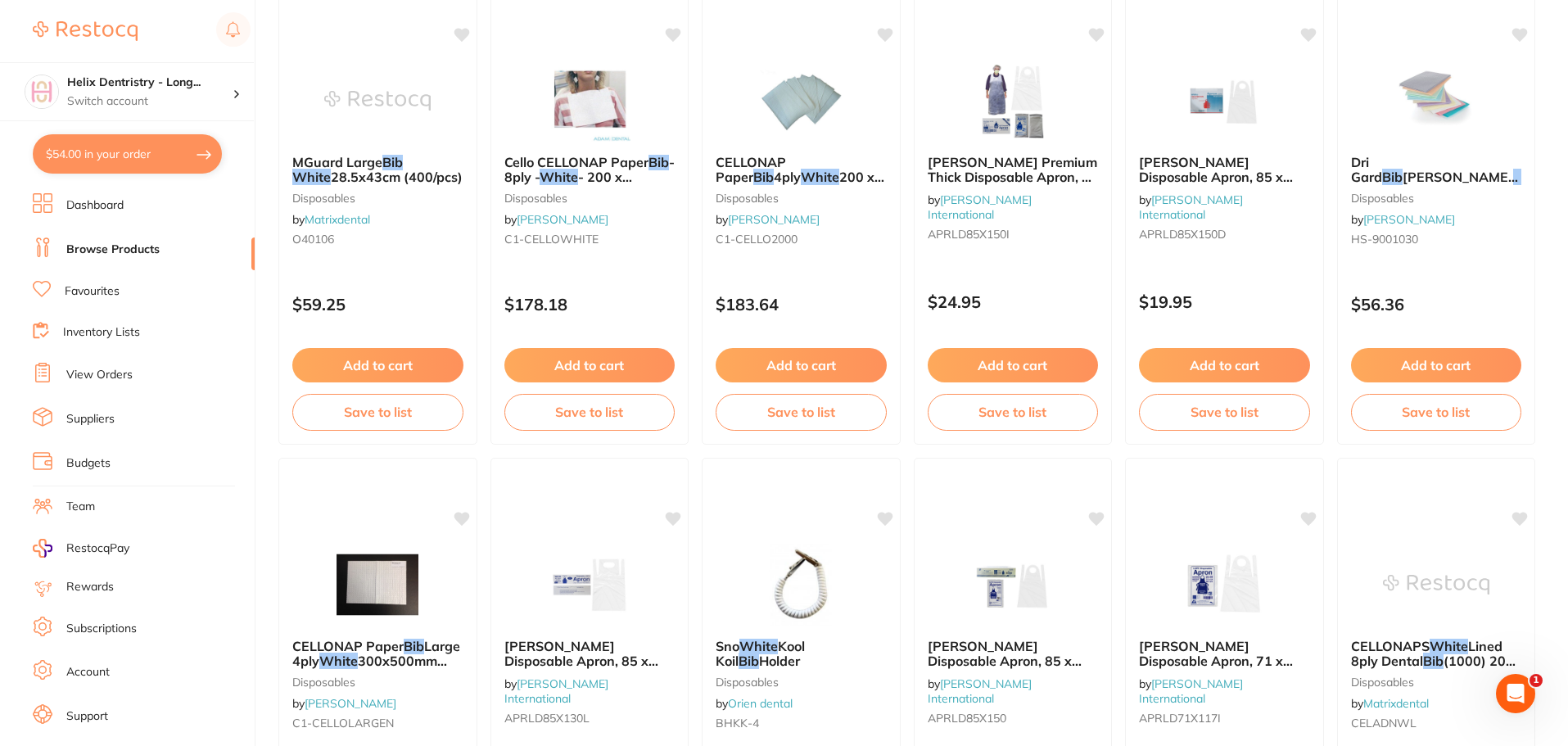
scroll to position [2375, 0]
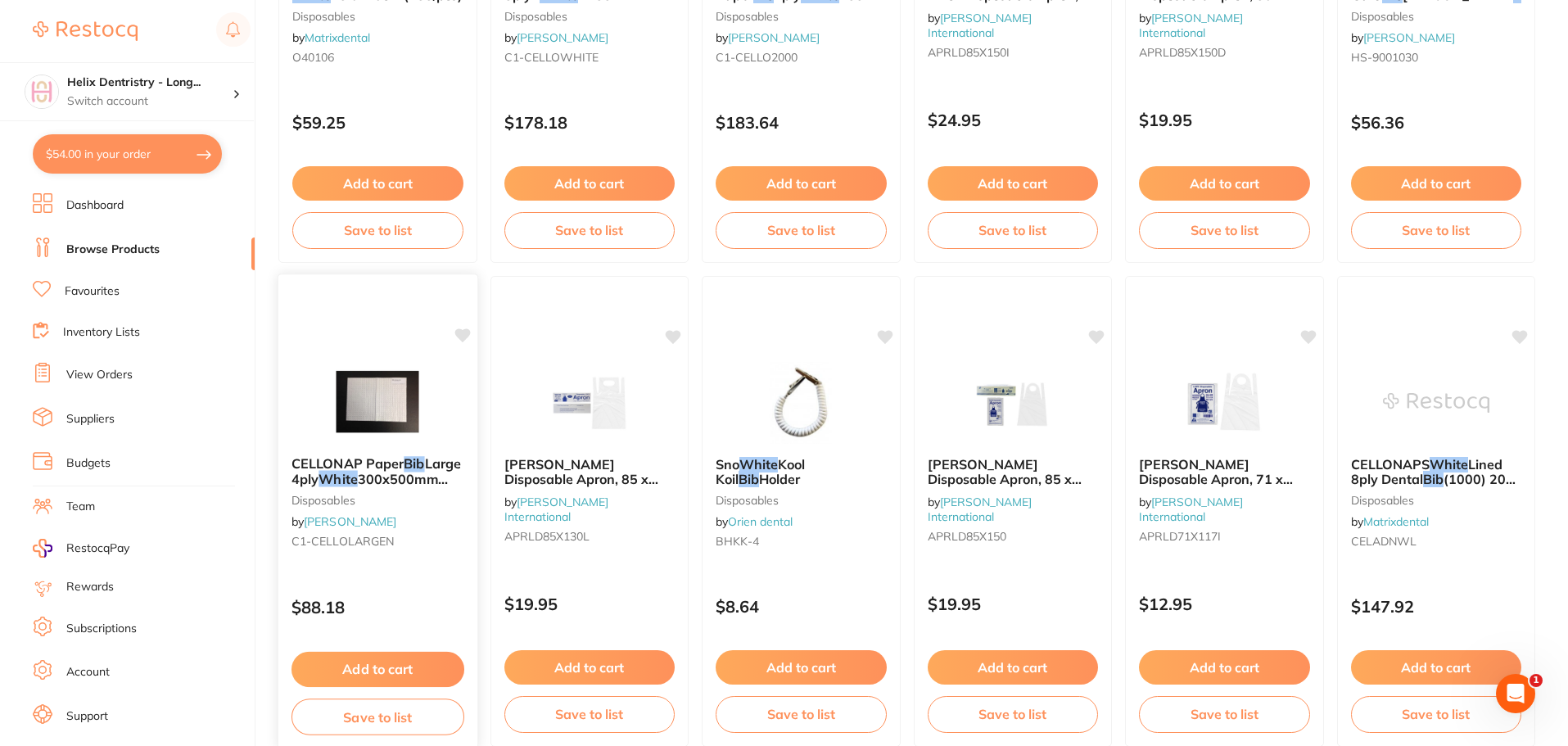
type input "bibs white"
click at [325, 473] on span "Large 4ply" at bounding box center [376, 471] width 170 height 32
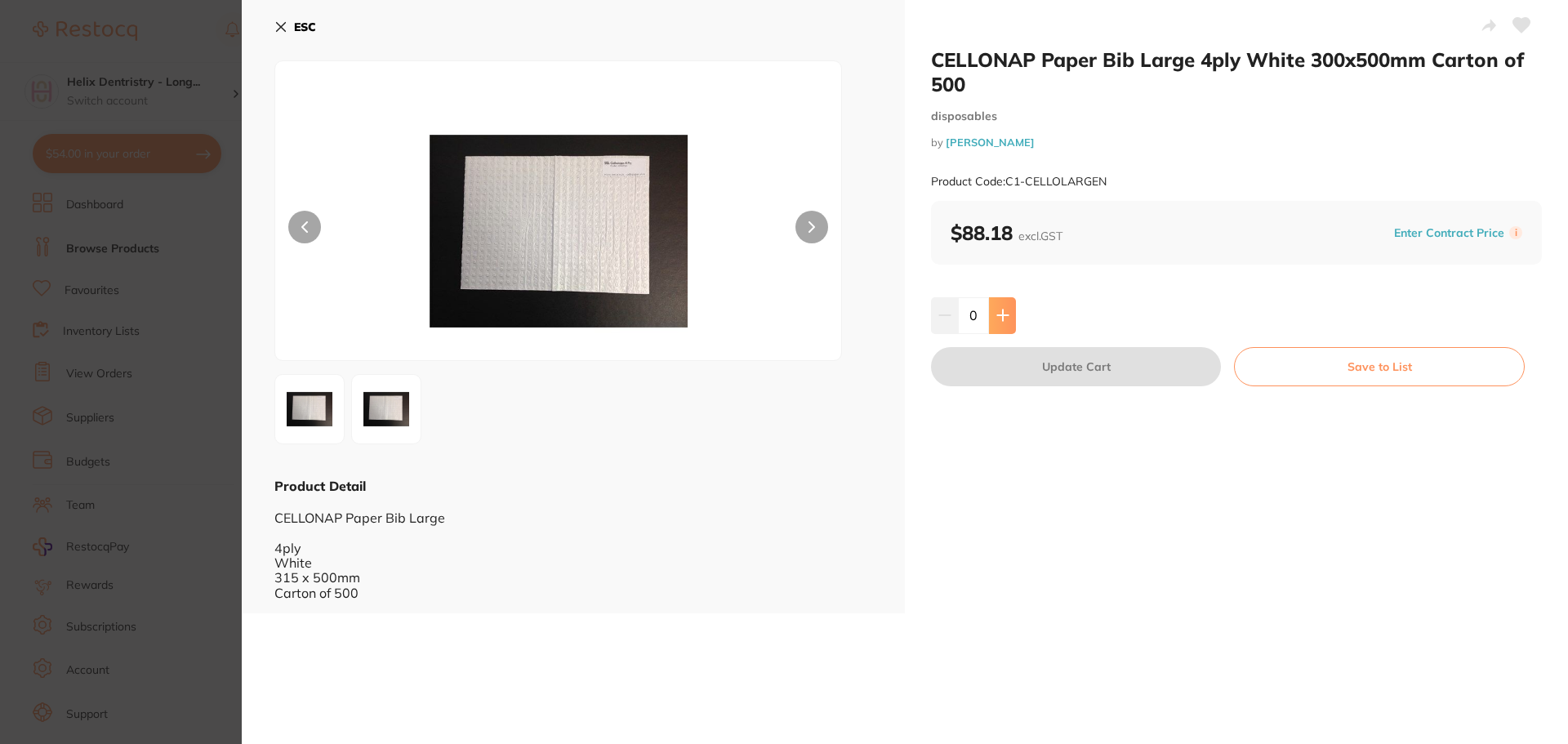
click at [1010, 315] on button at bounding box center [1002, 315] width 27 height 36
type input "1"
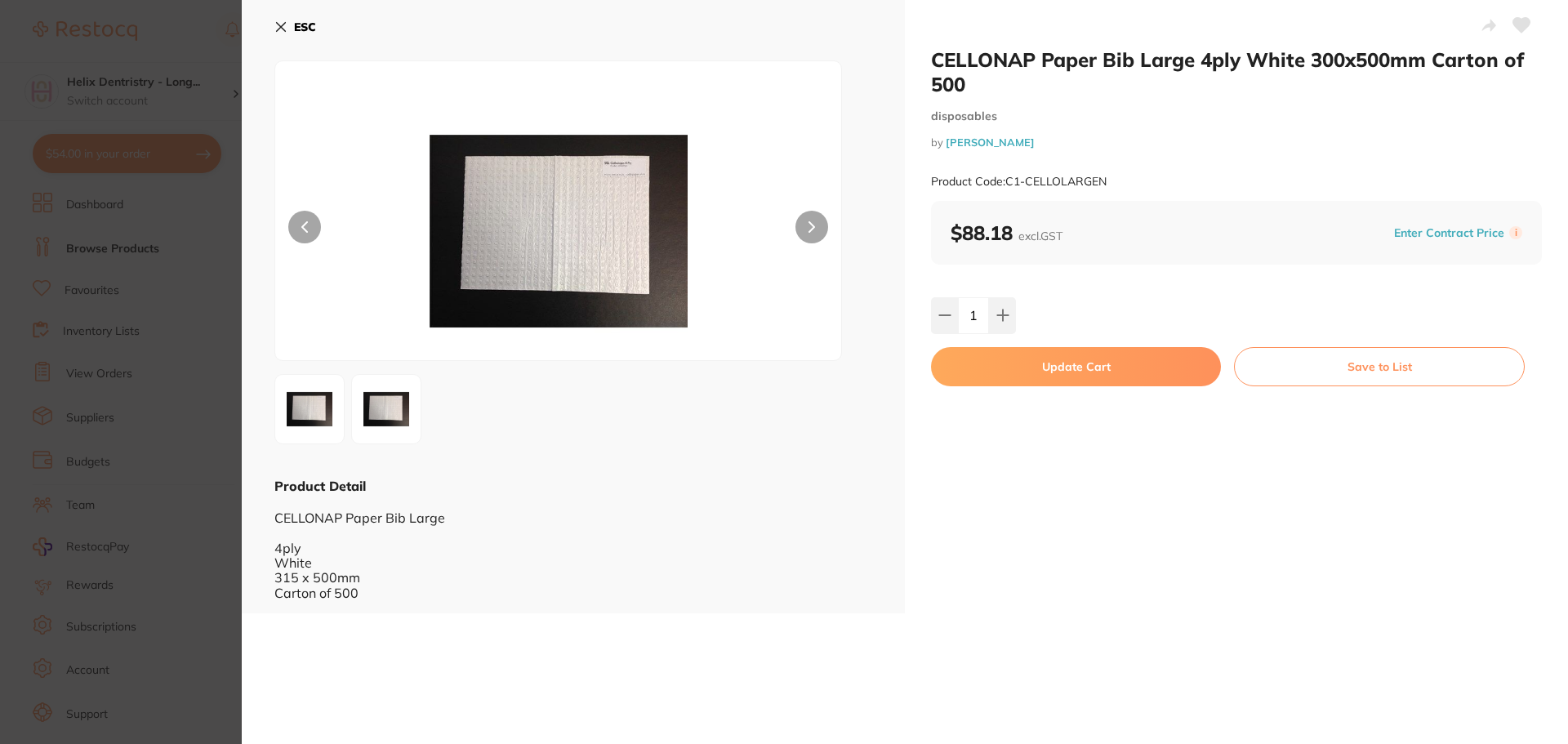
click at [1011, 360] on button "Update Cart" at bounding box center [1075, 366] width 290 height 39
checkbox input "false"
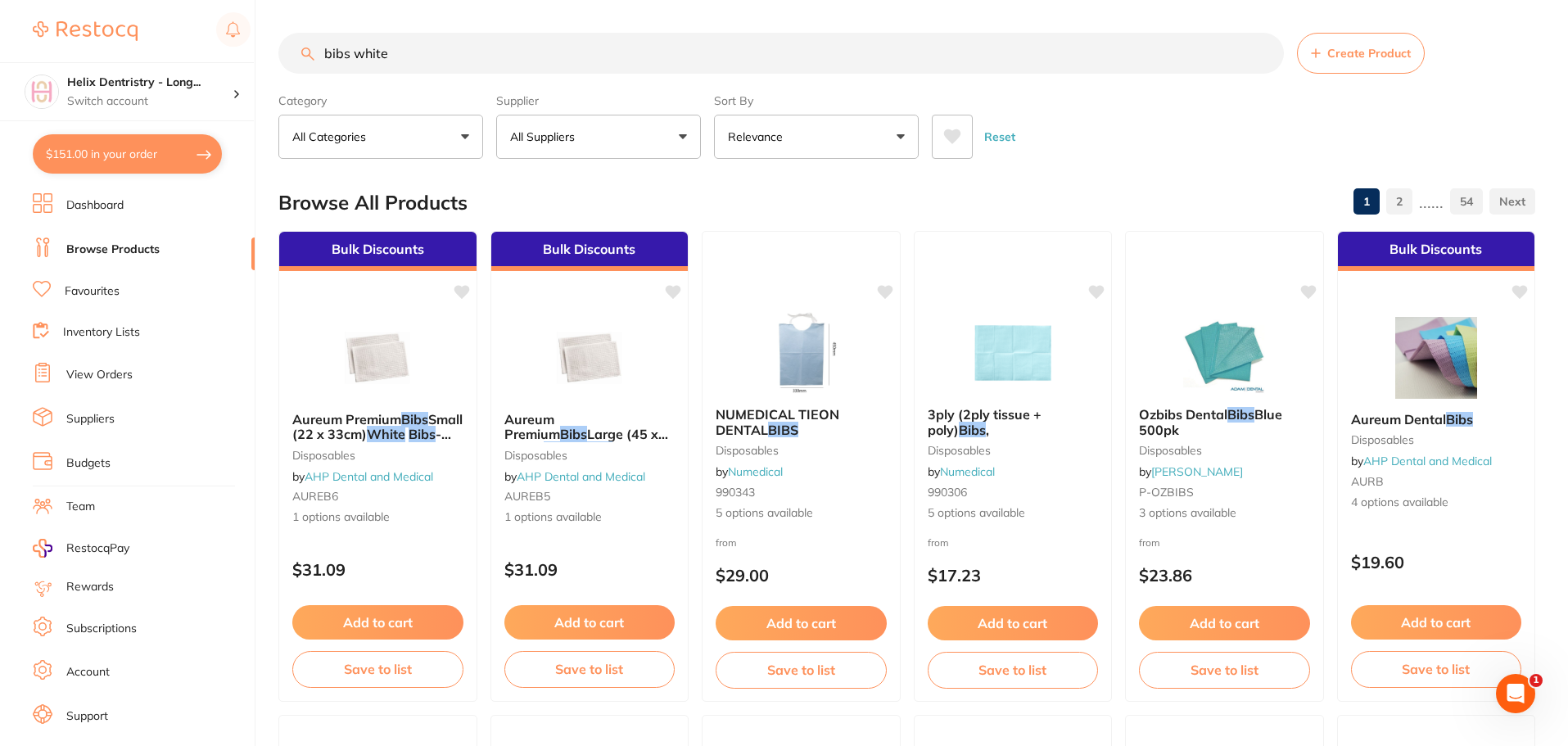
click at [429, 59] on input "bibs white" at bounding box center [781, 53] width 1005 height 41
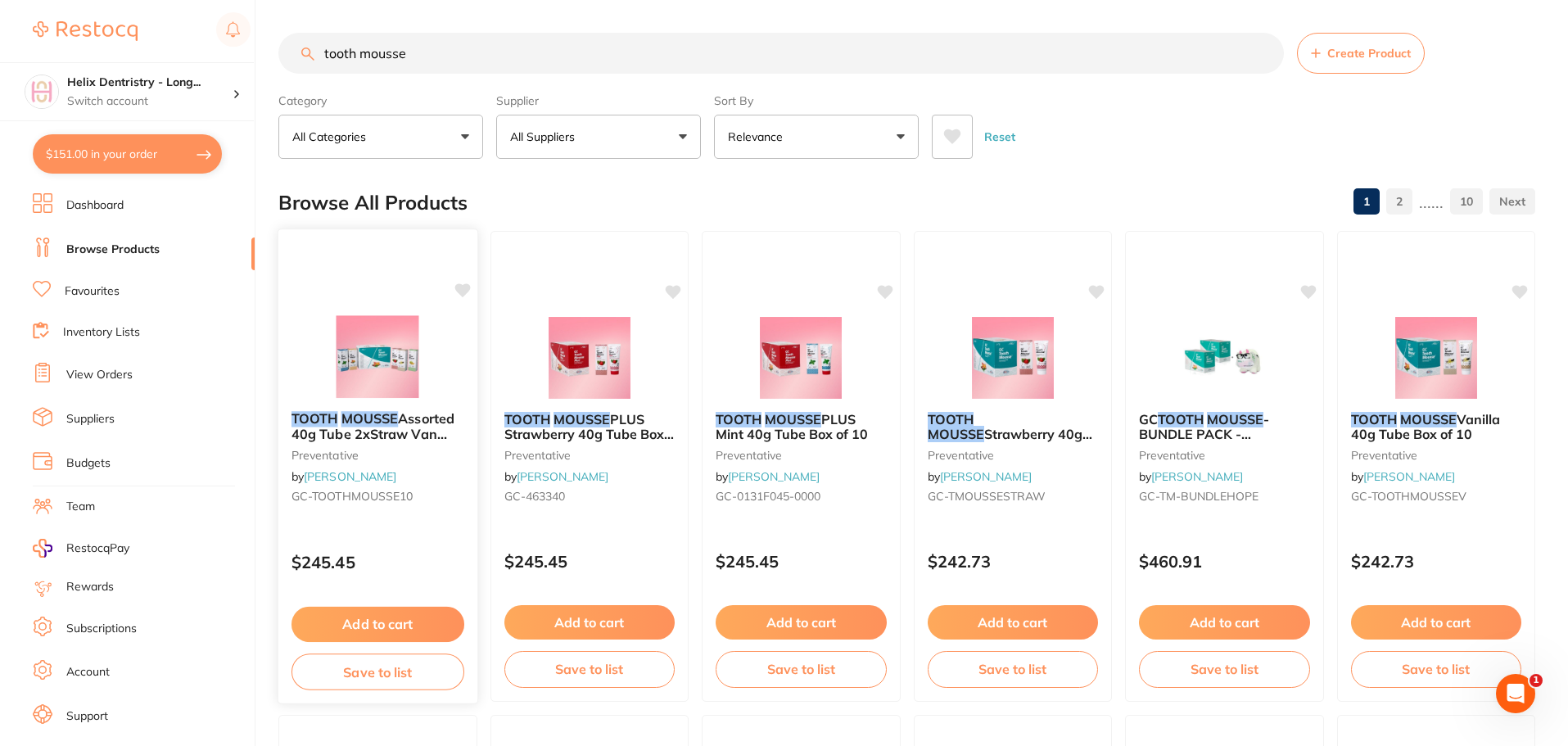
type input "tooth mousse"
click at [358, 416] on em "MOUSSE" at bounding box center [369, 418] width 57 height 17
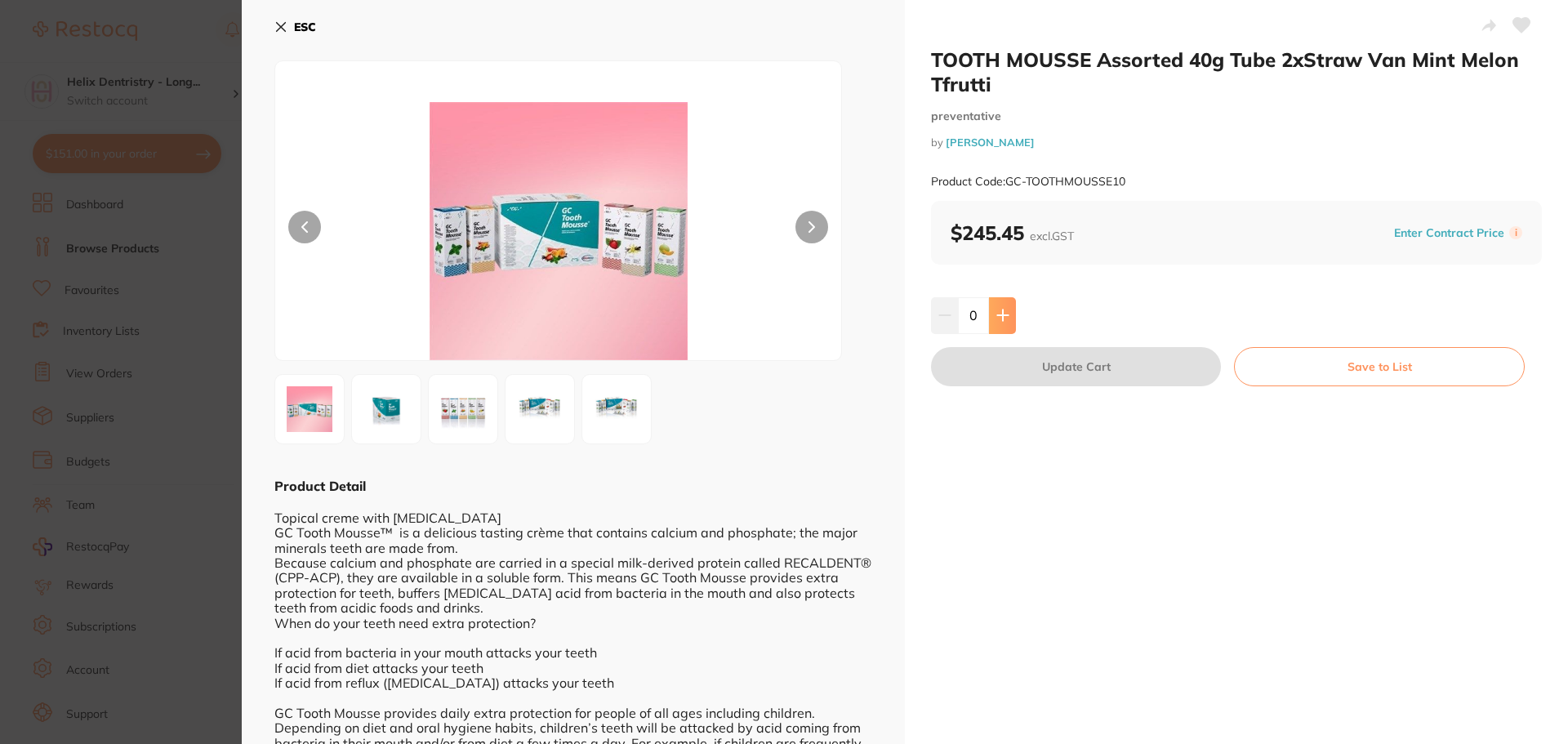
click at [998, 315] on icon at bounding box center [1002, 315] width 11 height 11
type input "1"
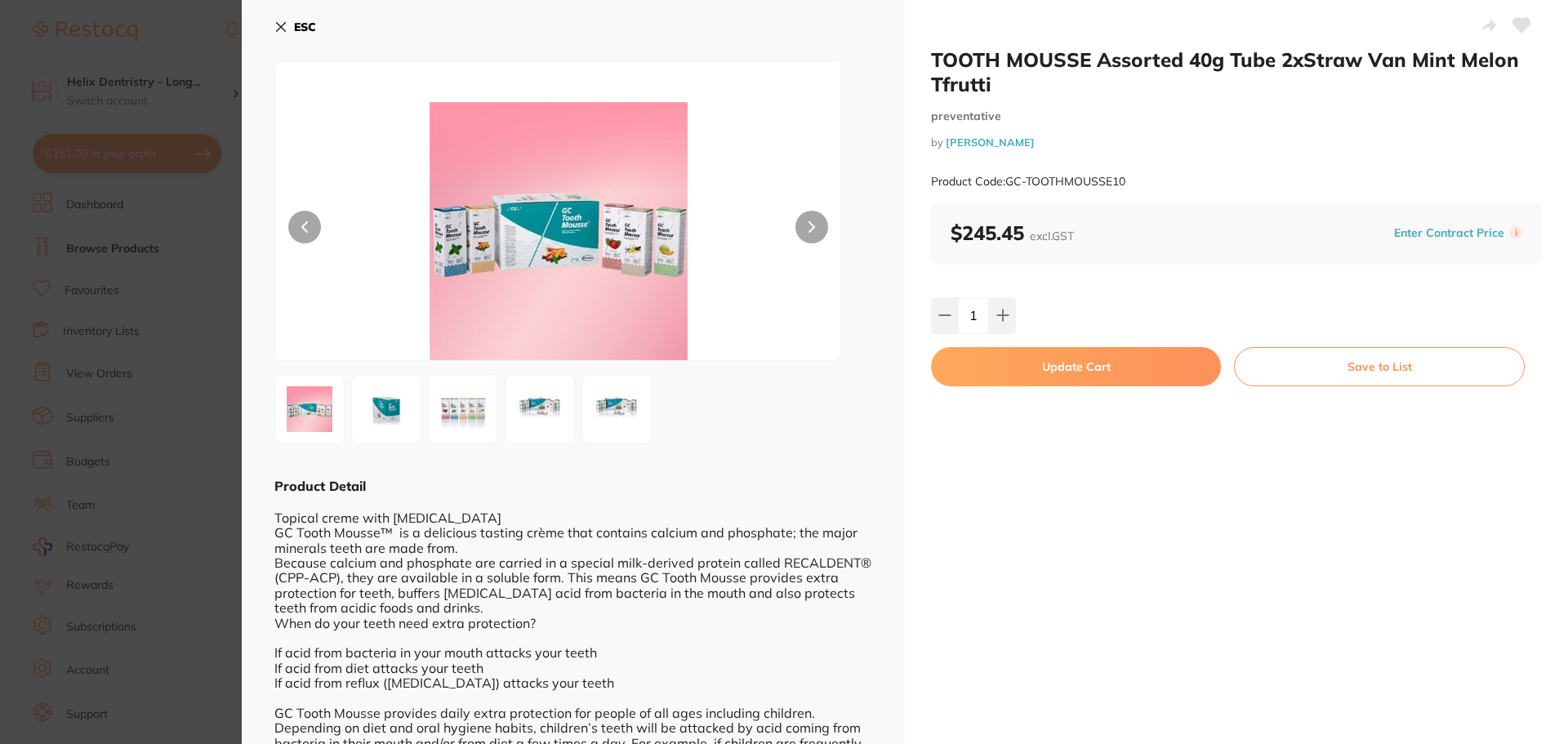
click at [1016, 362] on button "Update Cart" at bounding box center [1075, 366] width 290 height 39
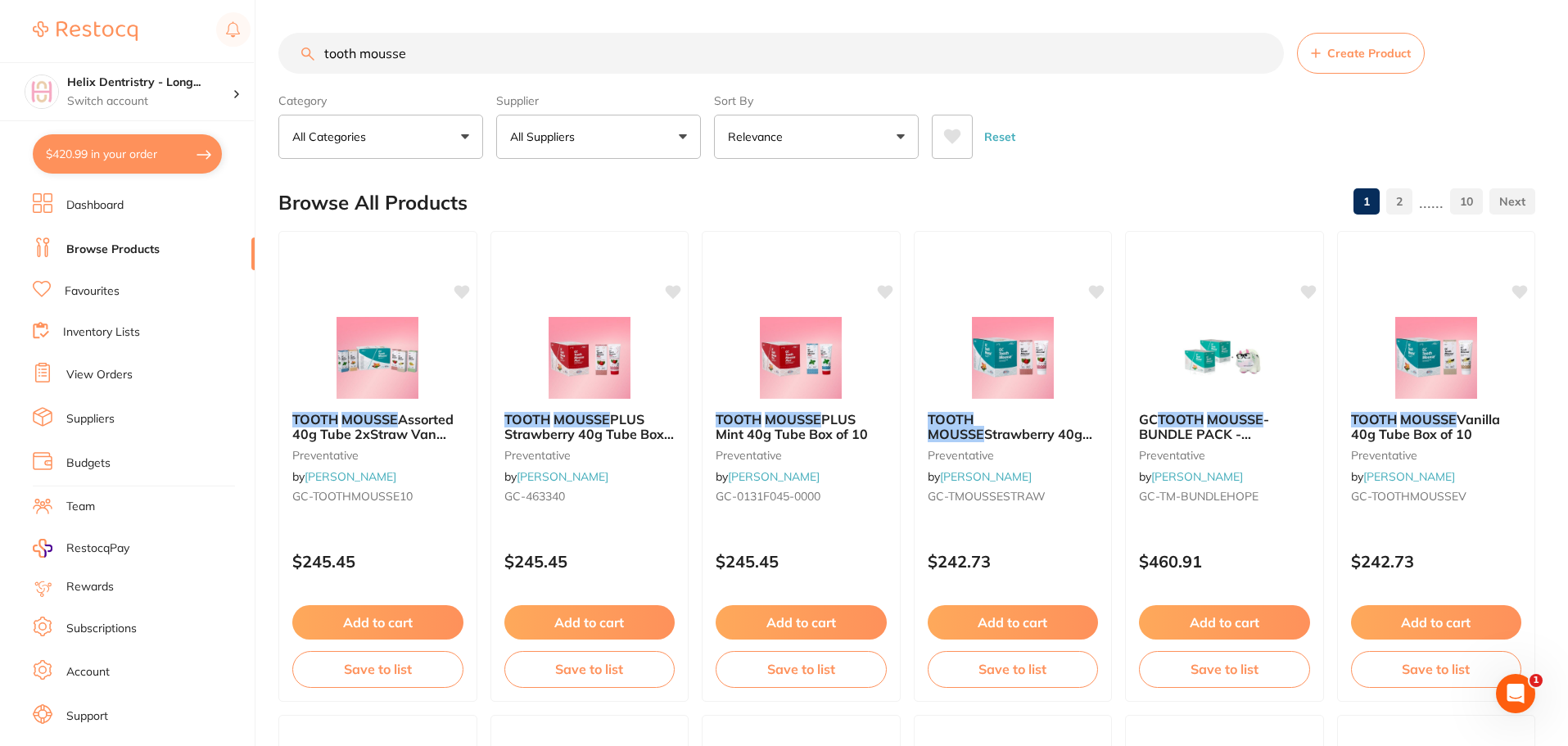
click at [459, 61] on input "tooth mousse" at bounding box center [781, 53] width 1005 height 41
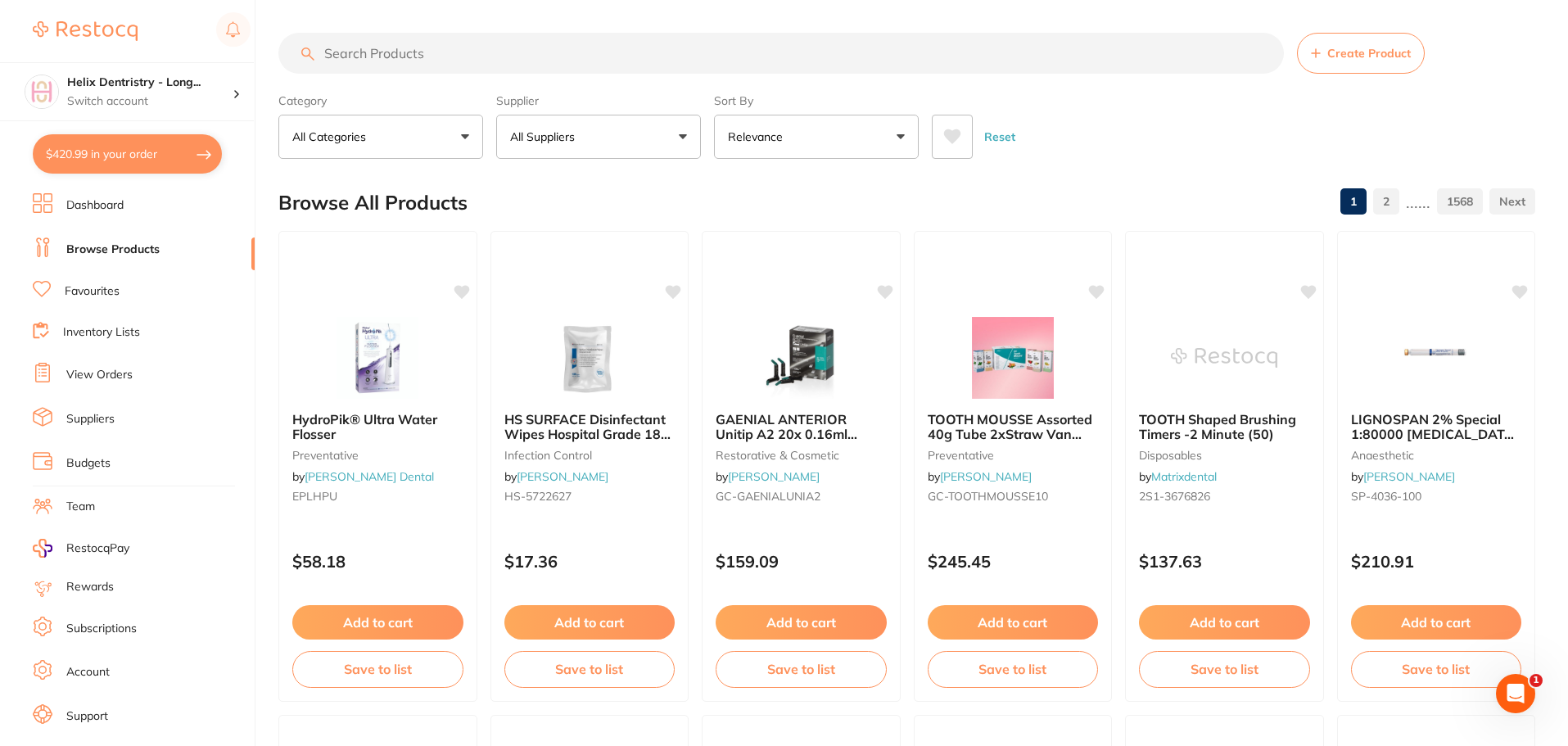
click at [415, 64] on input "search" at bounding box center [781, 53] width 1005 height 41
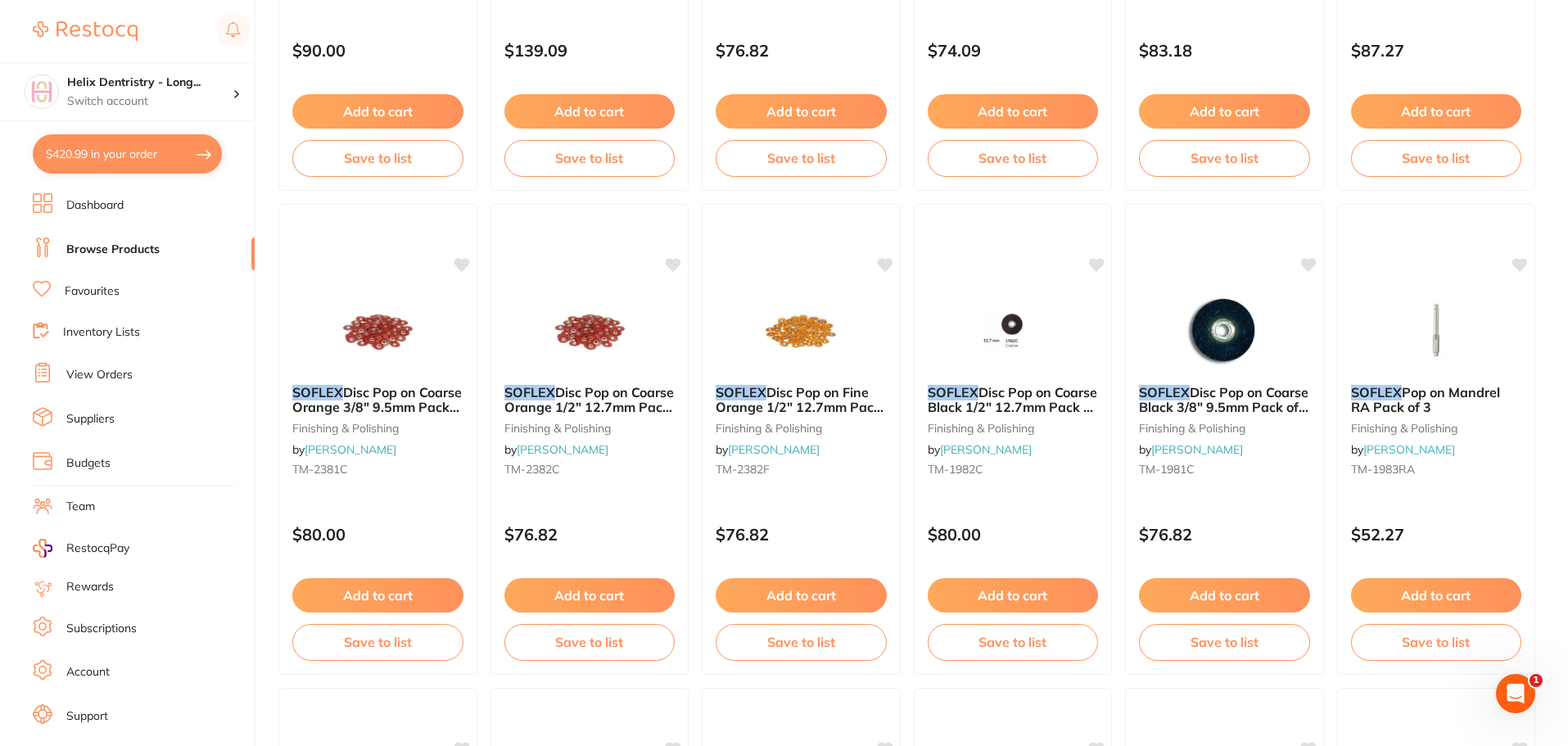
scroll to position [1965, 0]
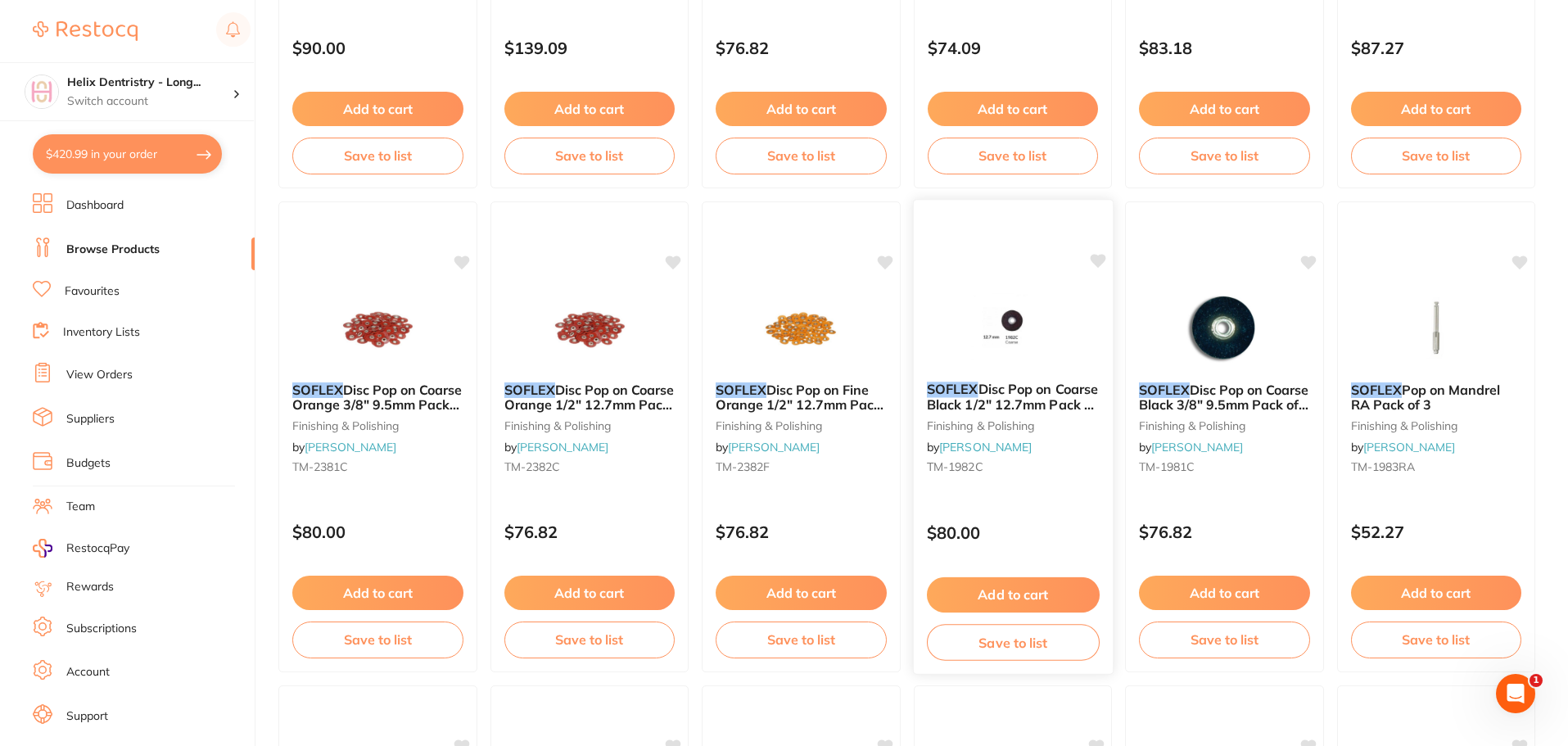
type input "soflex"
click at [1034, 332] on img at bounding box center [1012, 327] width 108 height 83
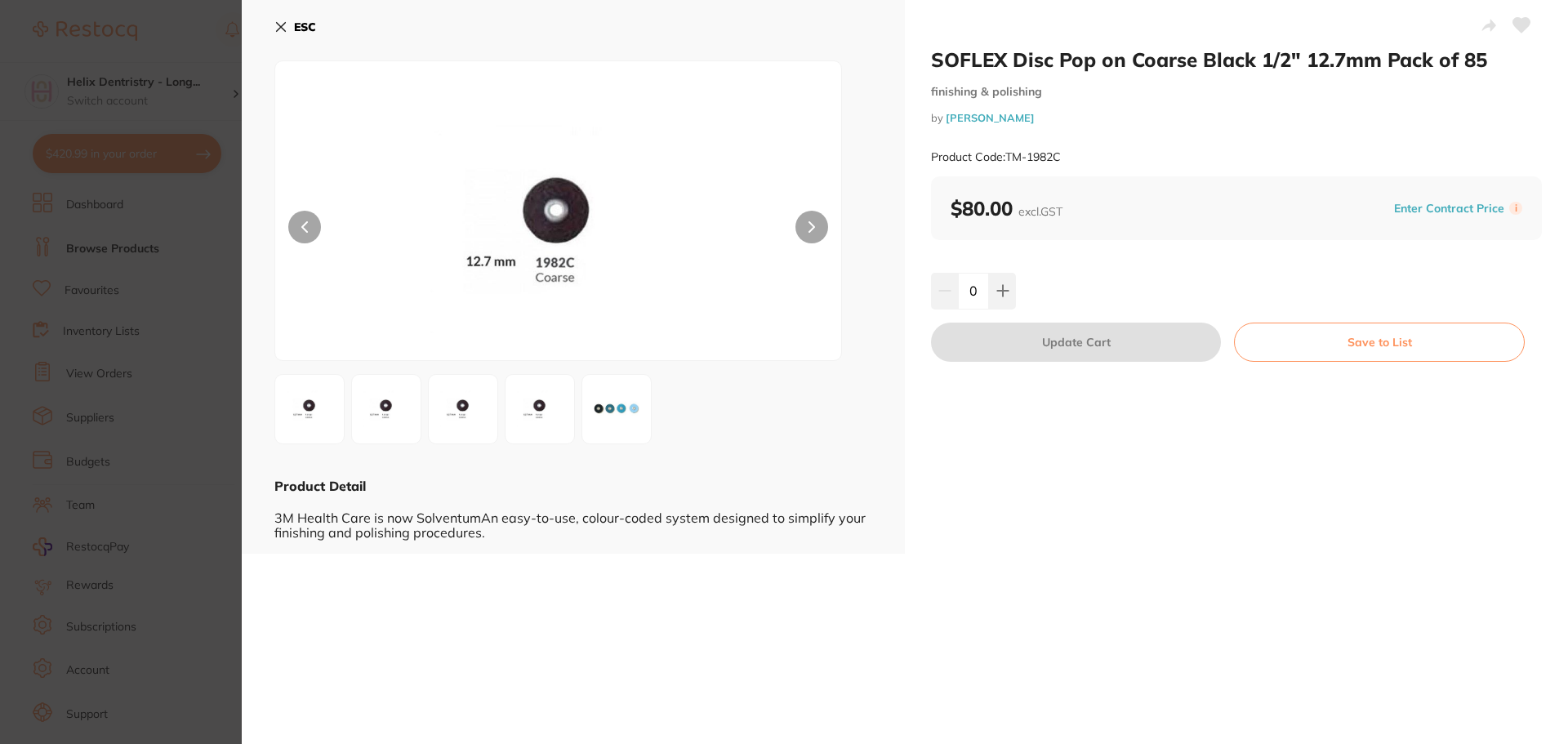
click at [370, 410] on img at bounding box center [386, 409] width 59 height 59
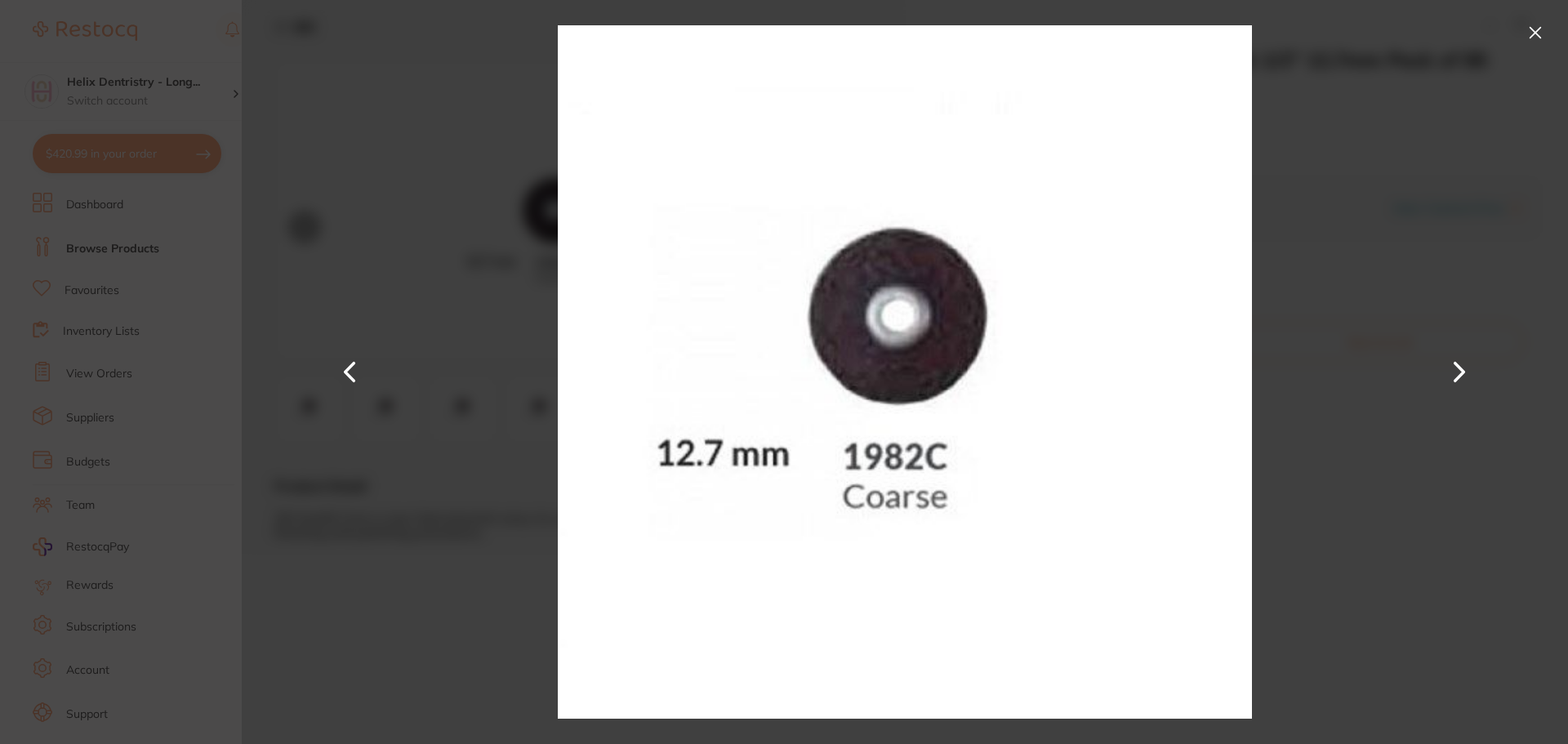
click at [459, 405] on div at bounding box center [905, 372] width 1326 height 744
click at [196, 431] on section "SOFLEX Disc Pop on Coarse Black 1/2" 12.7mm Pack of 85 finishing & polishing by…" at bounding box center [784, 372] width 1568 height 744
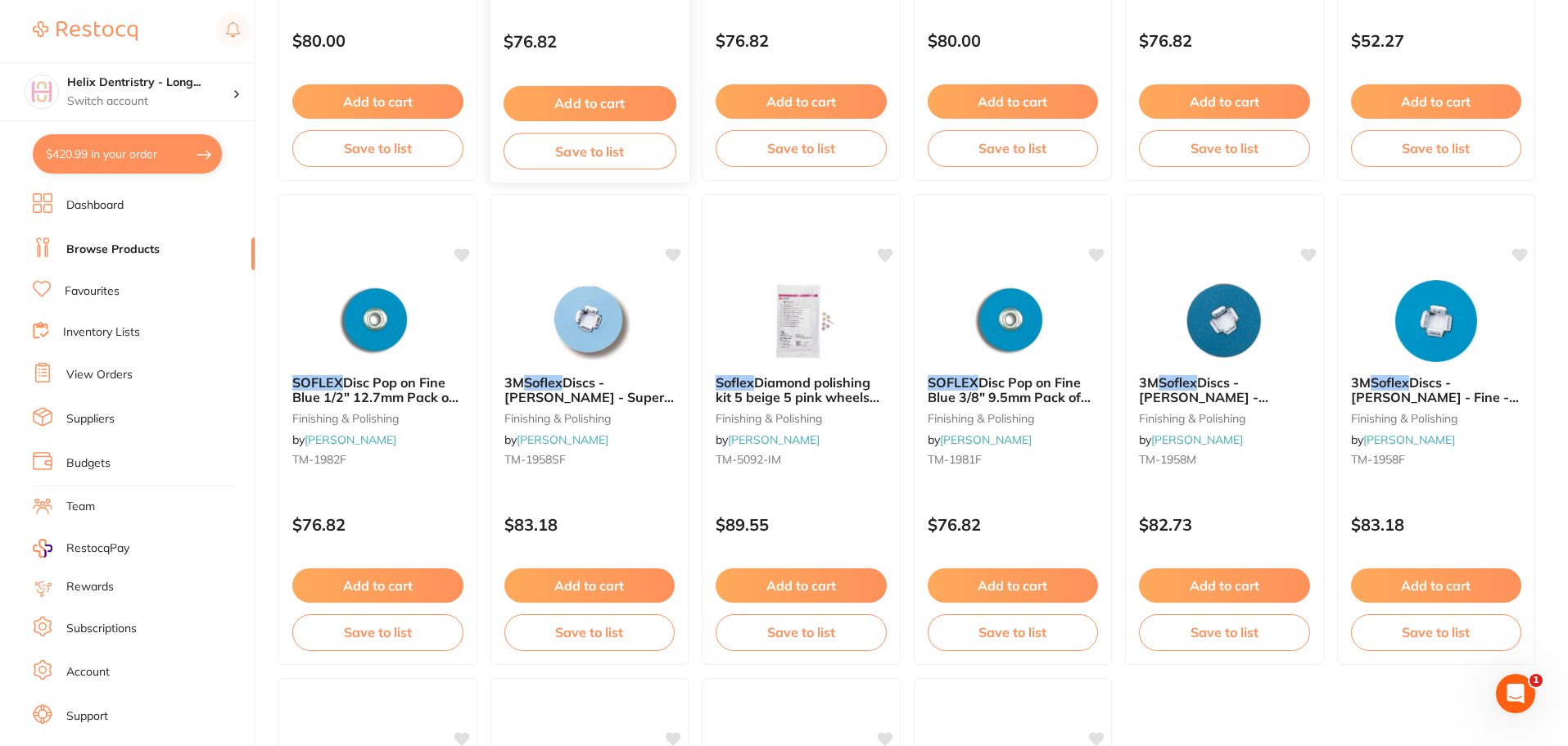
scroll to position [2866, 0]
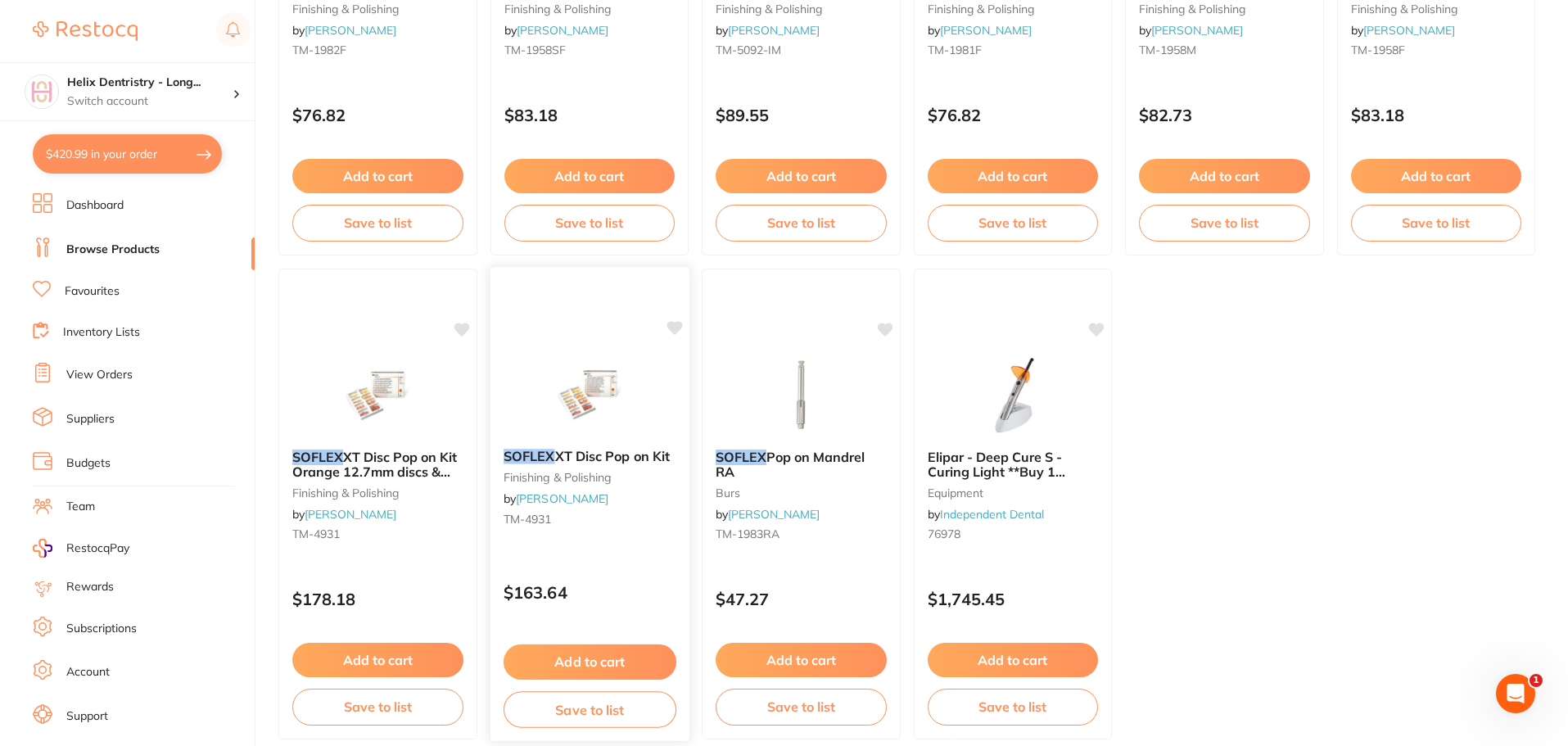
click at [597, 398] on img at bounding box center [589, 394] width 108 height 83
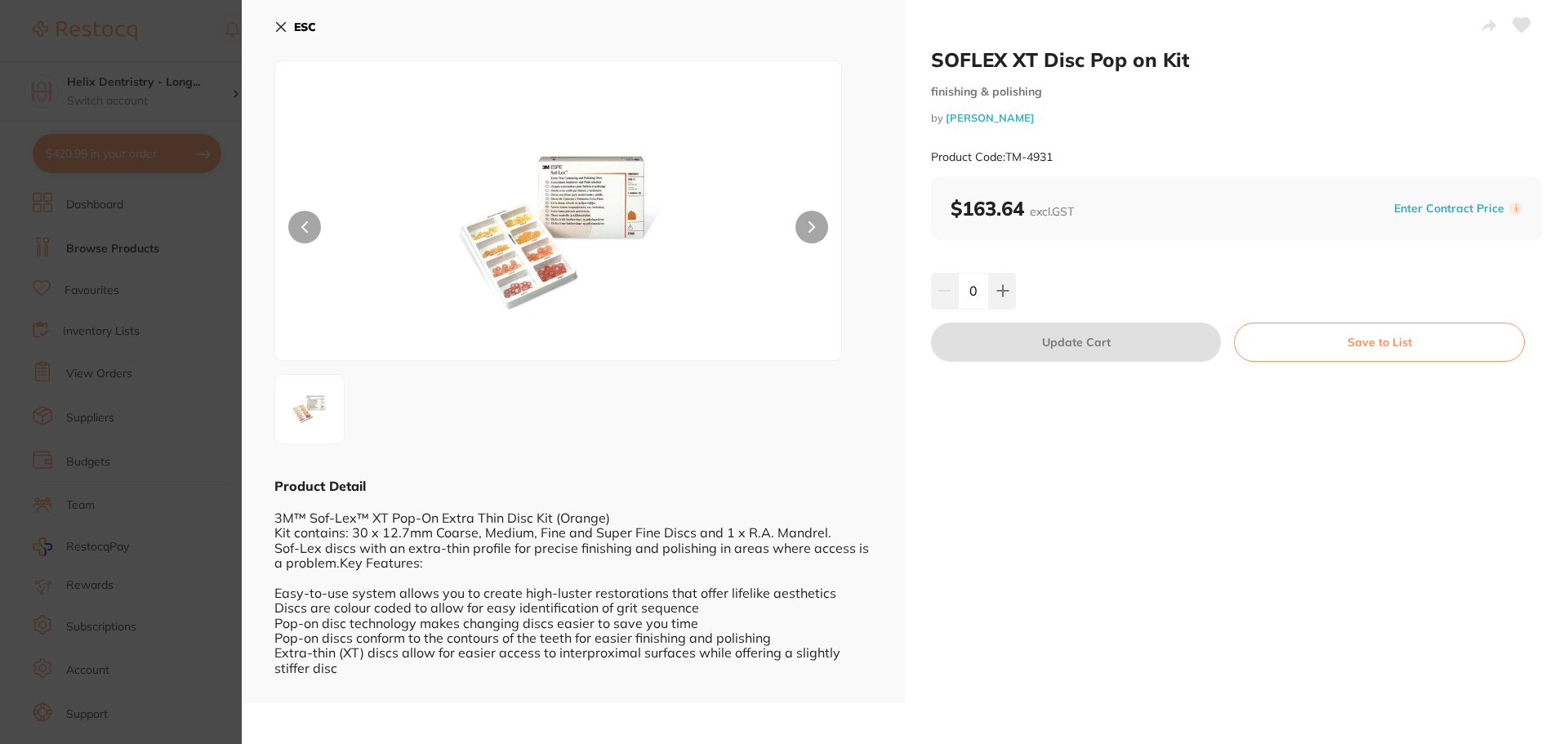
click at [90, 287] on section "SOFLEX XT Disc Pop on Kit finishing & polishing by [PERSON_NAME] Product Code: …" at bounding box center [784, 372] width 1568 height 744
